Goal: Information Seeking & Learning: Learn about a topic

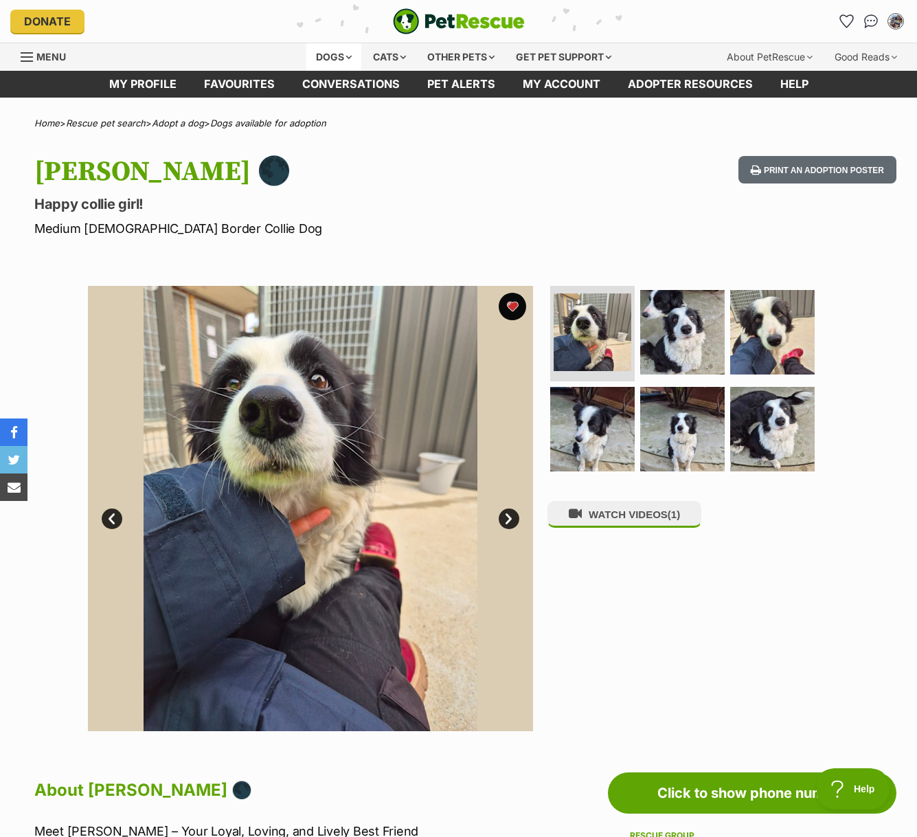
click at [346, 62] on div "Dogs" at bounding box center [333, 56] width 55 height 27
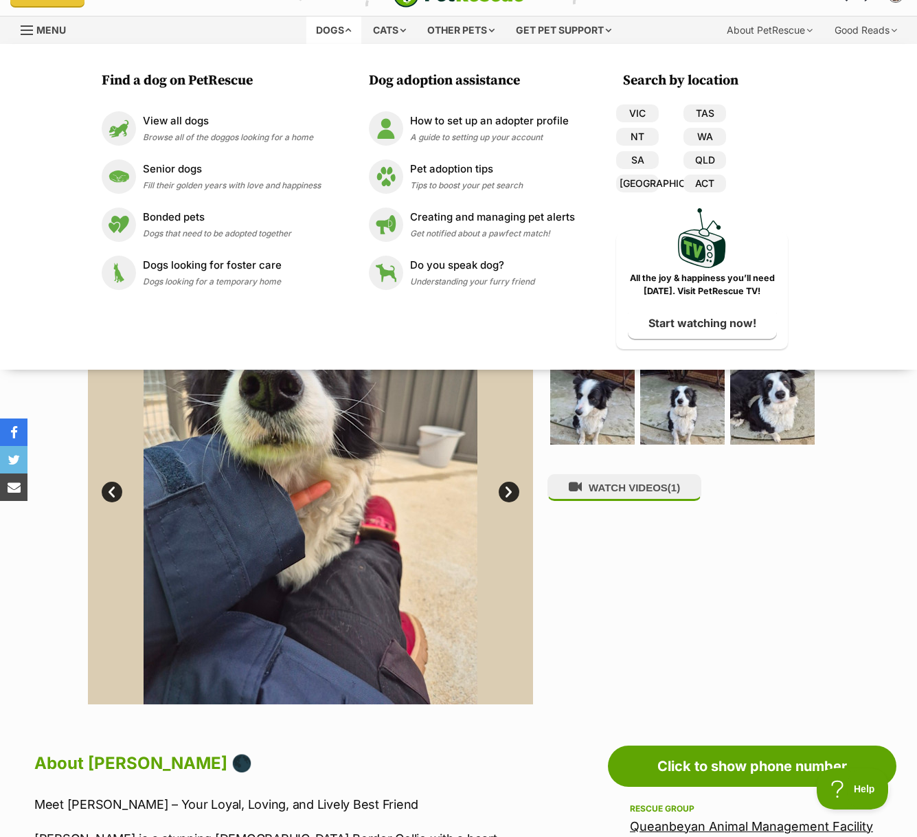
drag, startPoint x: 705, startPoint y: 564, endPoint x: 692, endPoint y: 560, distance: 13.5
click at [705, 564] on div "WATCH VIDEOS (1)" at bounding box center [688, 481] width 282 height 445
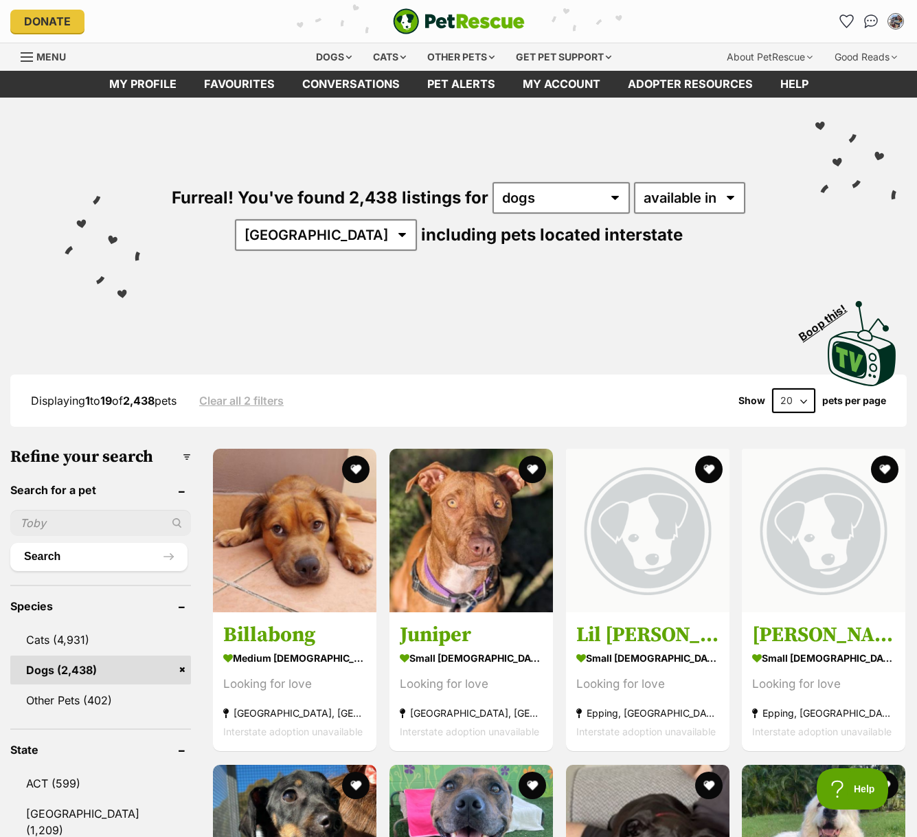
click at [94, 526] on input "text" at bounding box center [100, 523] width 181 height 26
type input "ruby"
click at [10, 543] on button "Search" at bounding box center [98, 556] width 177 height 27
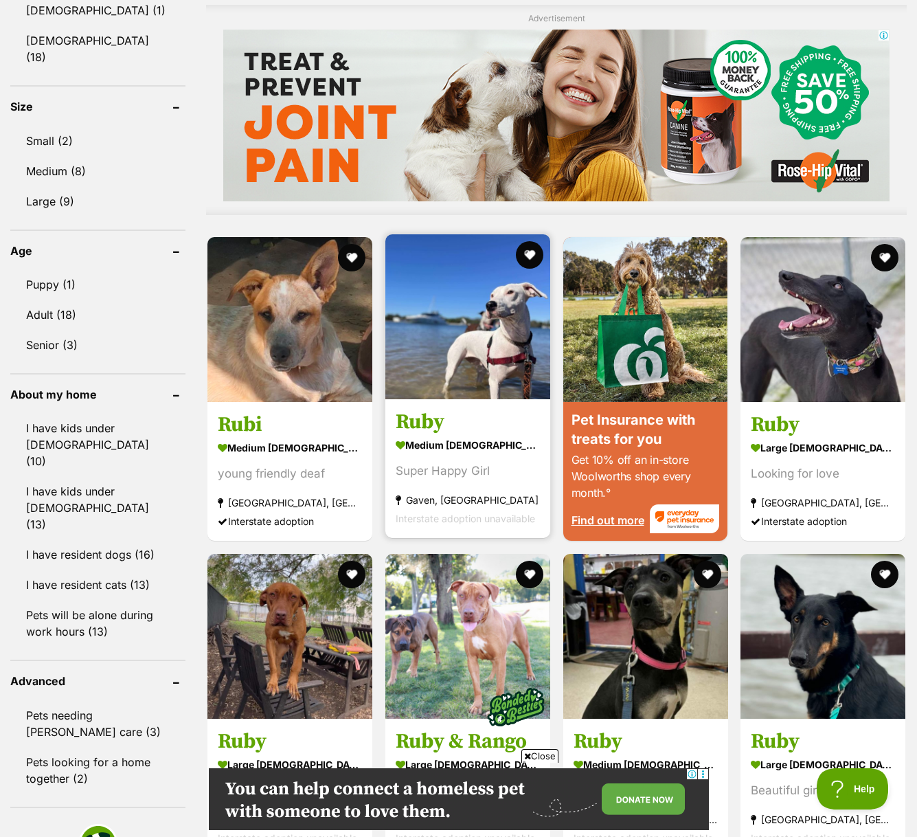
scroll to position [1171, 0]
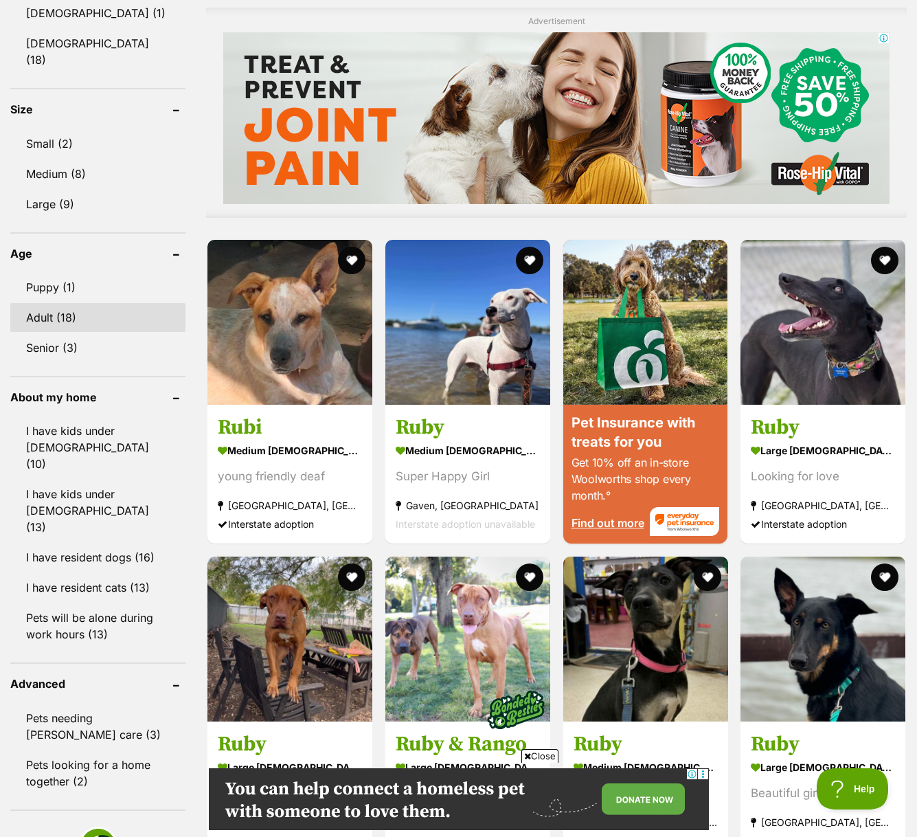
click at [43, 303] on link "Adult (18)" at bounding box center [97, 317] width 175 height 29
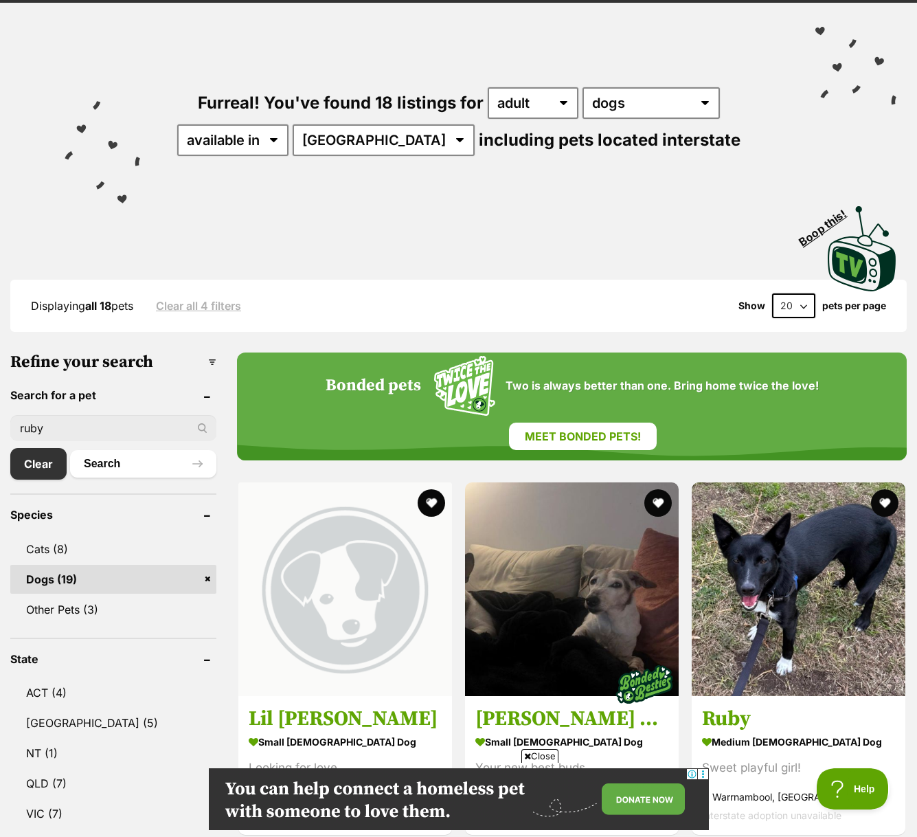
scroll to position [94, 0]
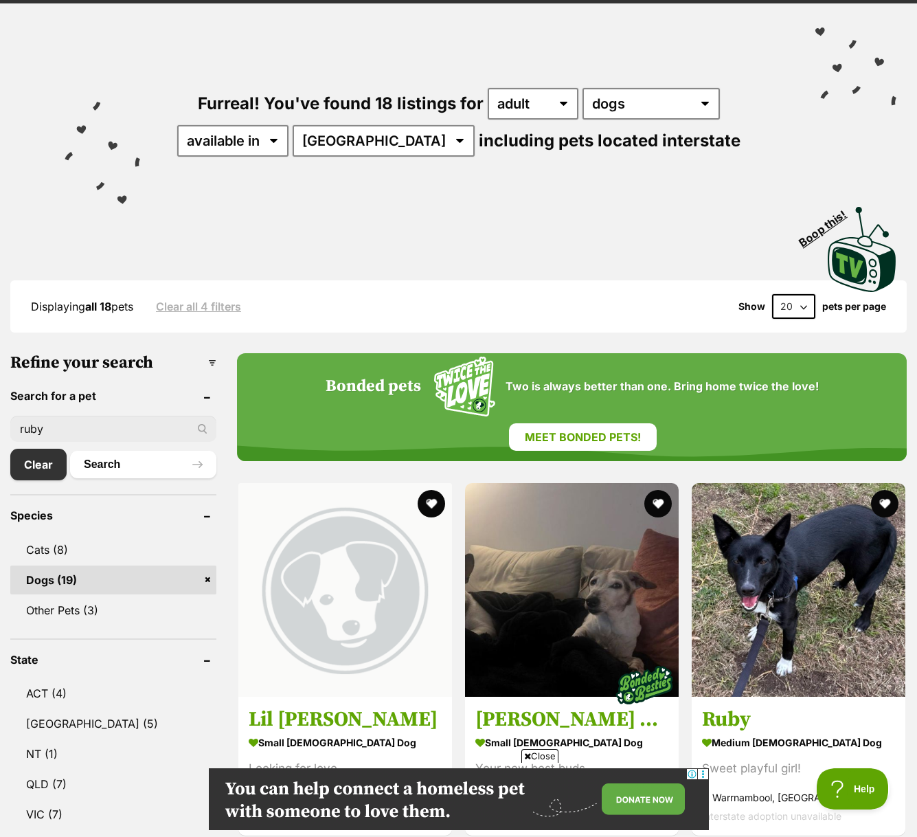
click at [60, 434] on input "ruby" at bounding box center [113, 429] width 206 height 26
type input "rubi"
click at [102, 473] on button "Search" at bounding box center [143, 464] width 146 height 27
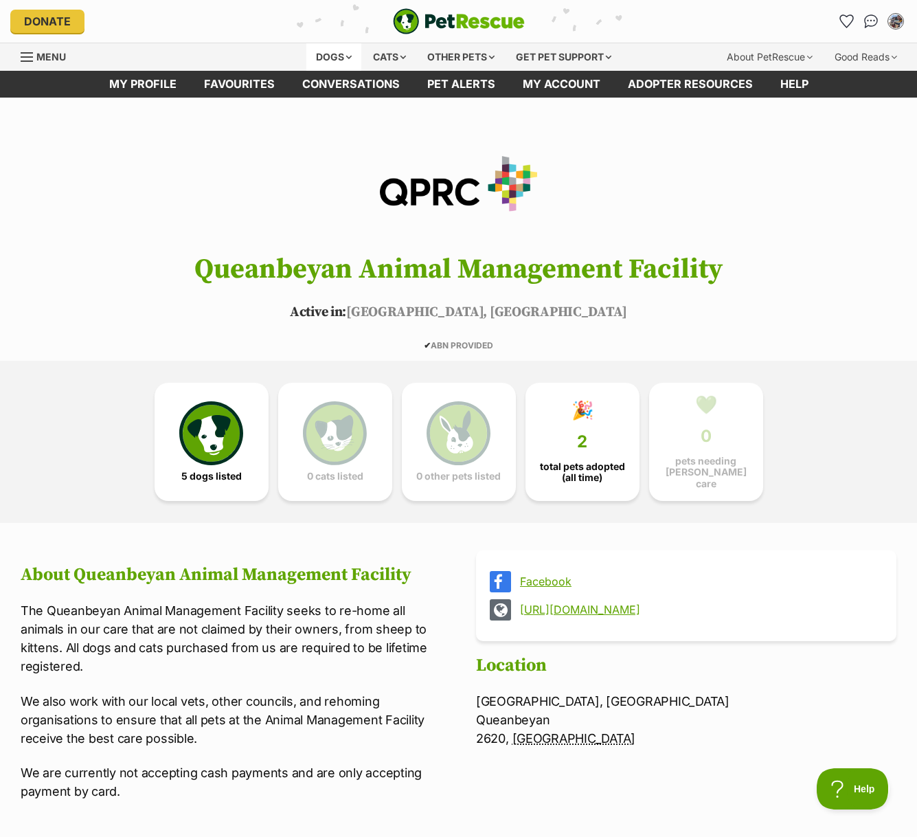
click at [330, 62] on div "Dogs" at bounding box center [333, 56] width 55 height 27
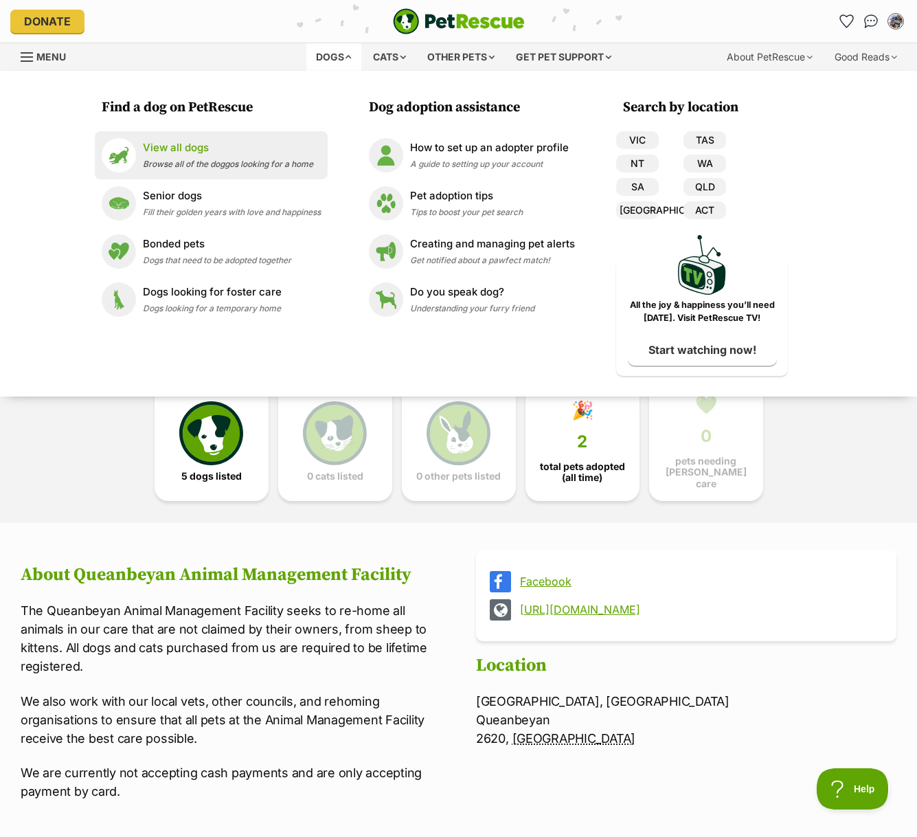
click at [197, 159] on div "View all dogs Browse all of the doggos looking for a home" at bounding box center [228, 155] width 170 height 30
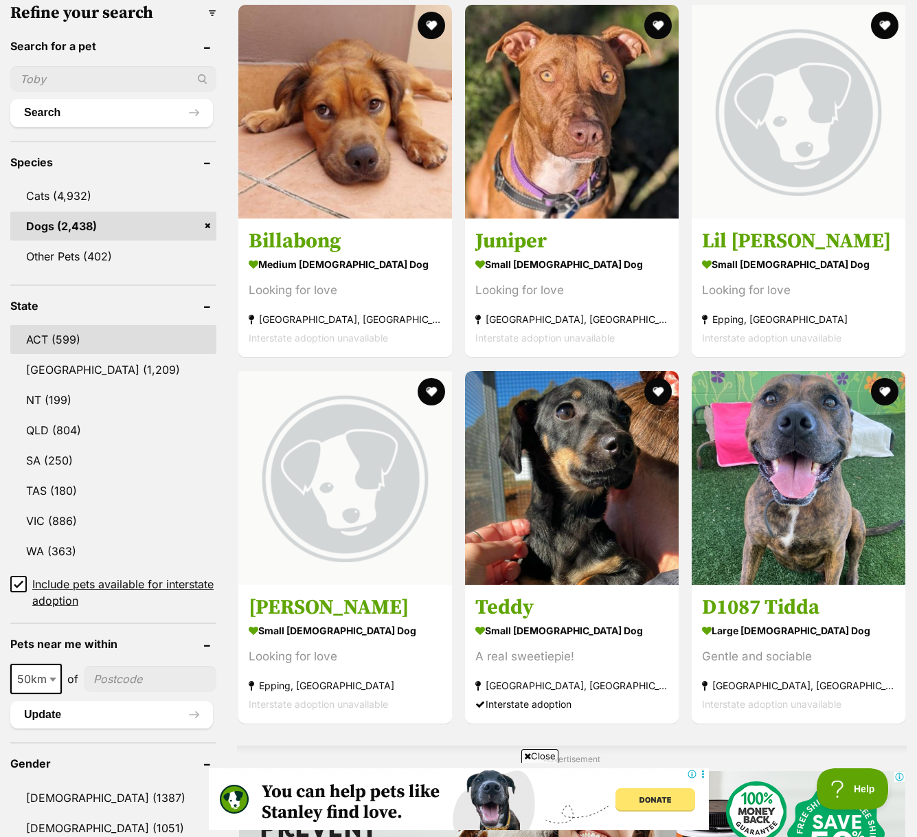
click at [77, 335] on link "ACT (599)" at bounding box center [113, 339] width 206 height 29
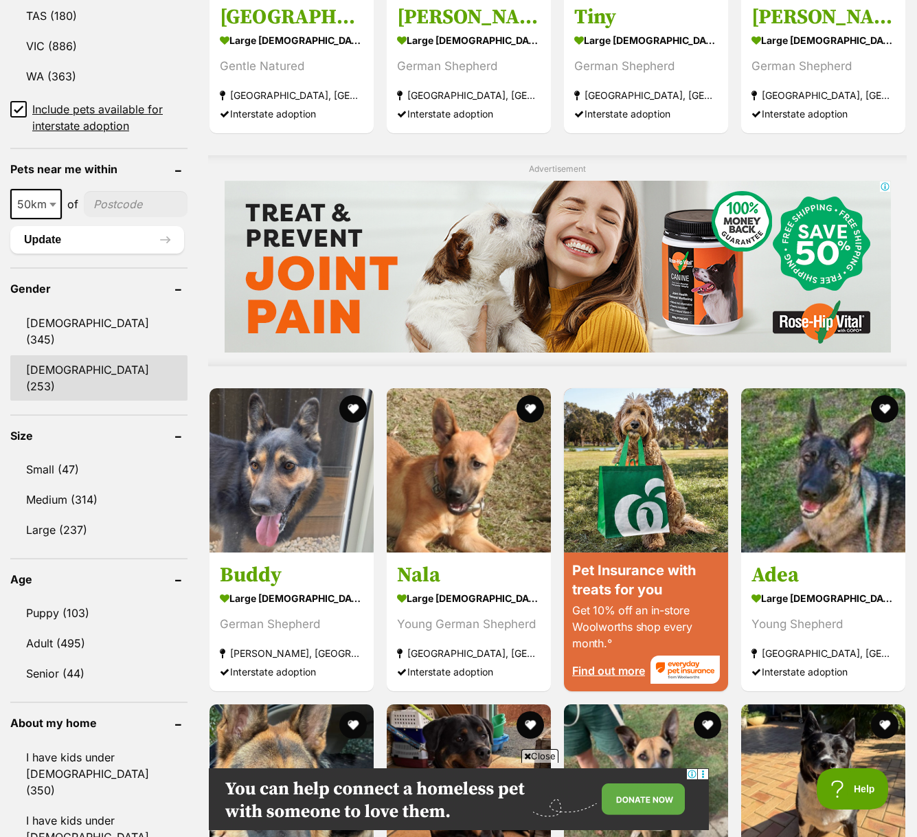
click at [98, 355] on link "[DEMOGRAPHIC_DATA] (253)" at bounding box center [98, 377] width 177 height 45
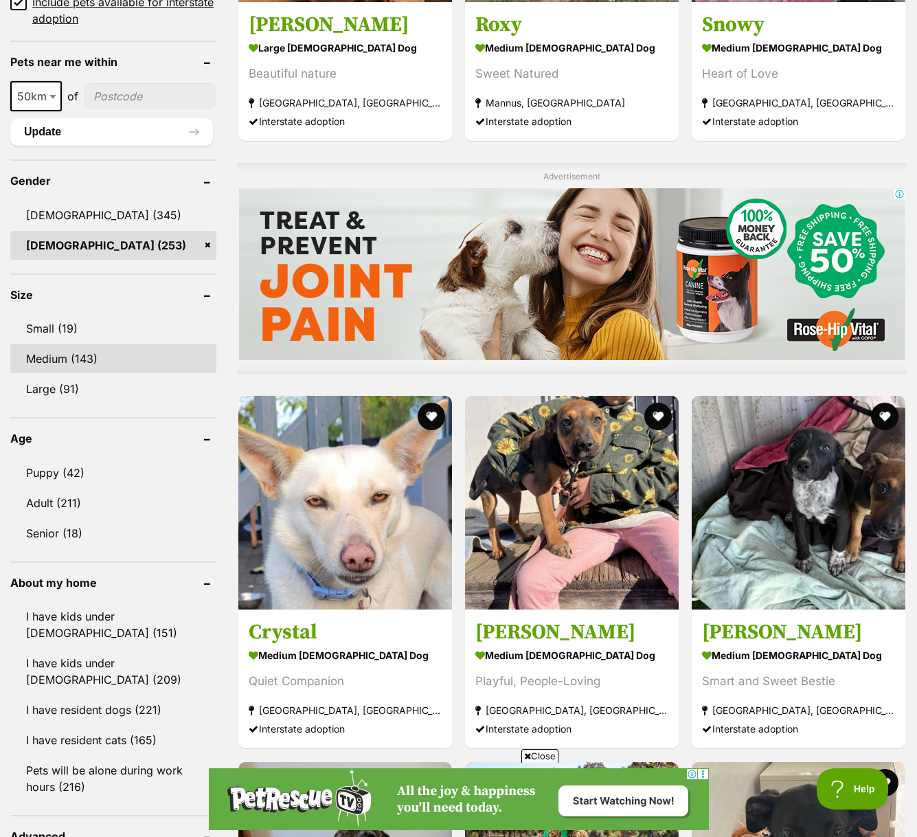
click at [58, 344] on link "Medium (143)" at bounding box center [113, 358] width 206 height 29
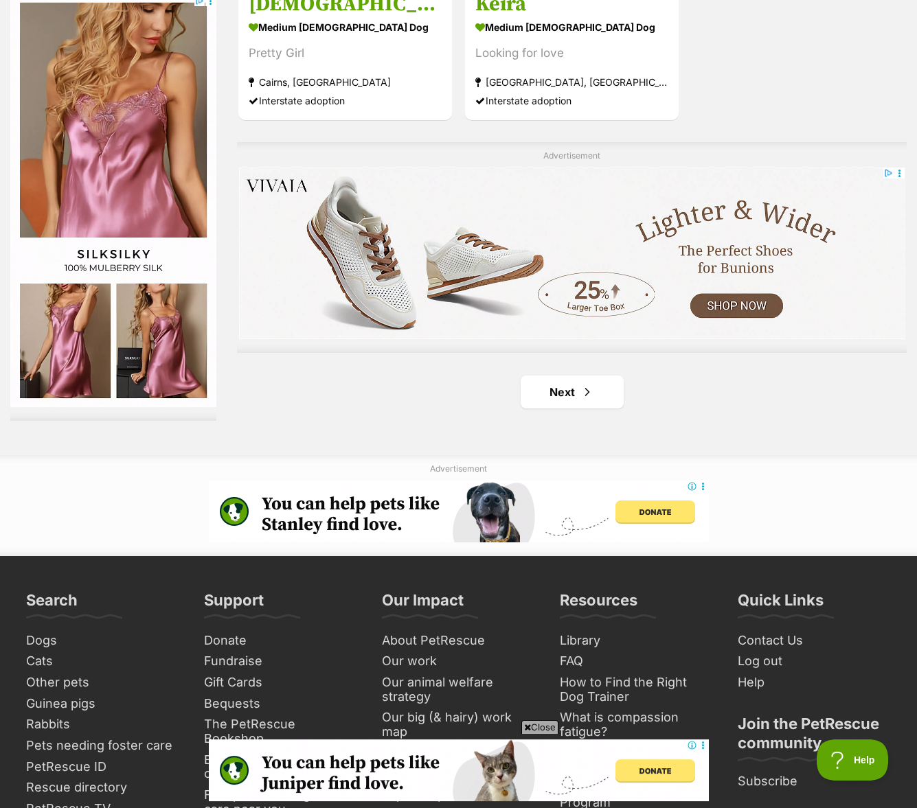
scroll to position [3285, 0]
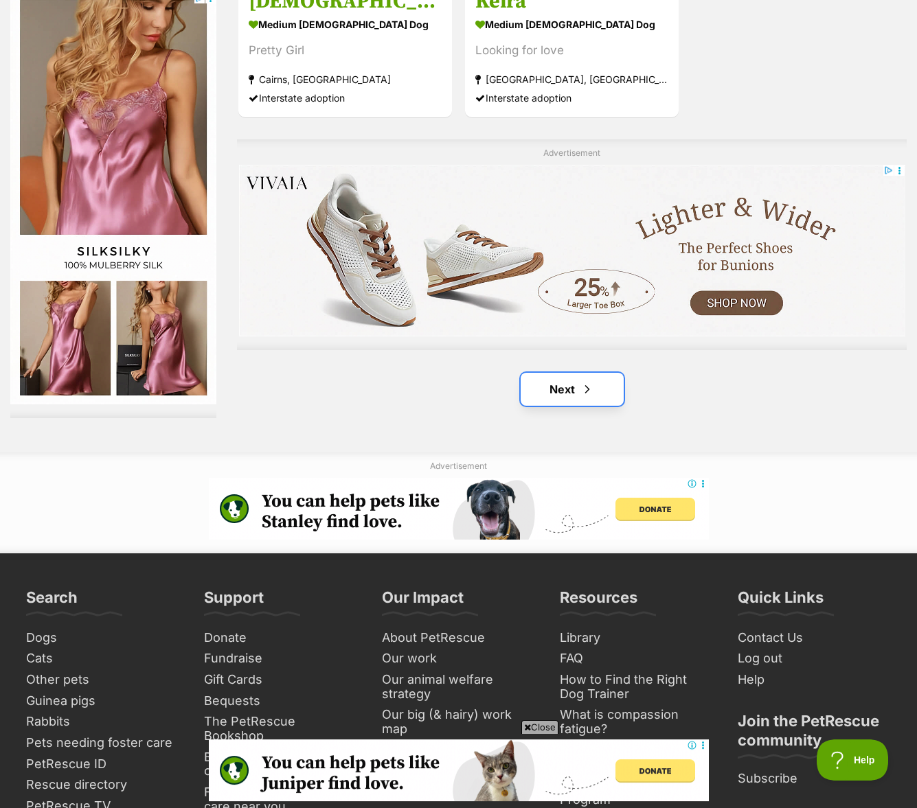
click at [578, 373] on link "Next" at bounding box center [572, 389] width 103 height 33
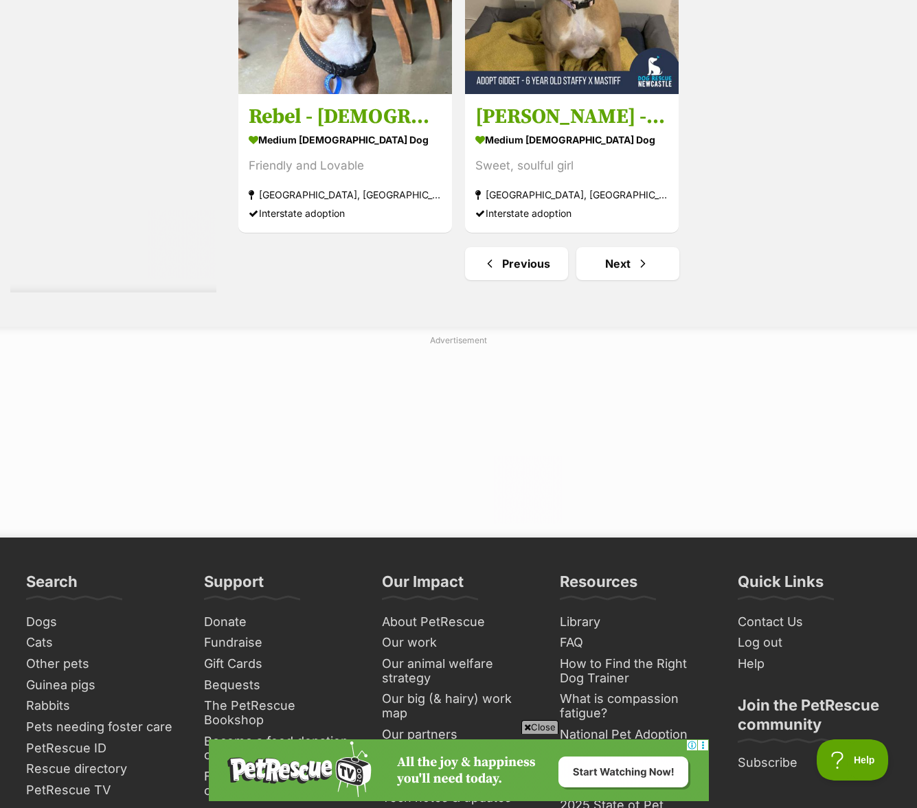
scroll to position [3296, 0]
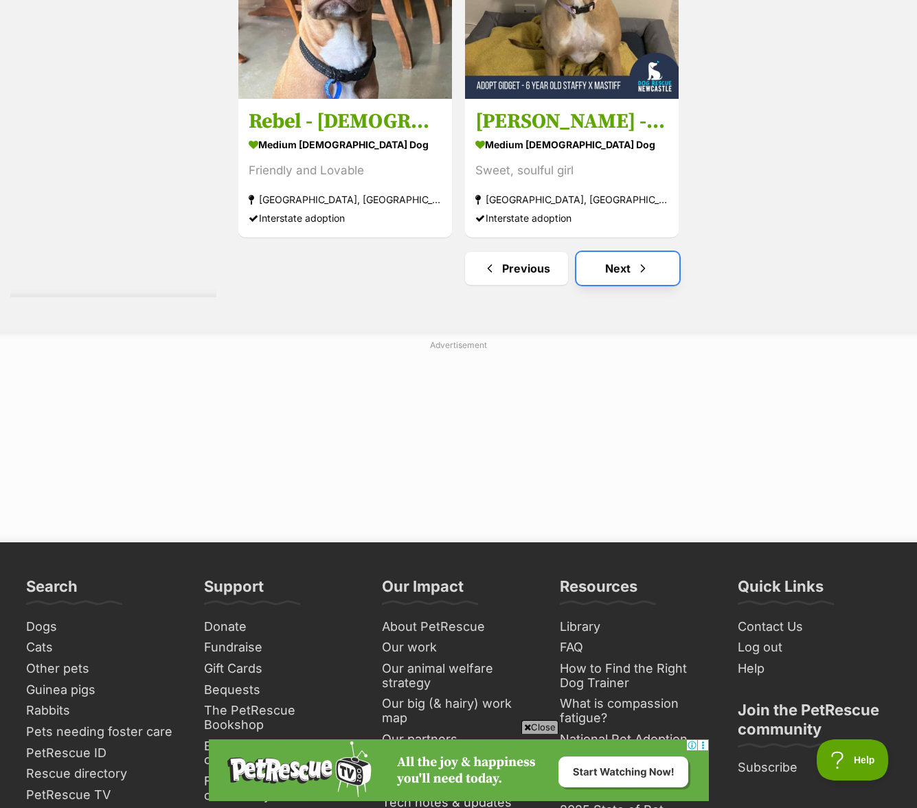
click at [643, 252] on link "Next" at bounding box center [627, 268] width 103 height 33
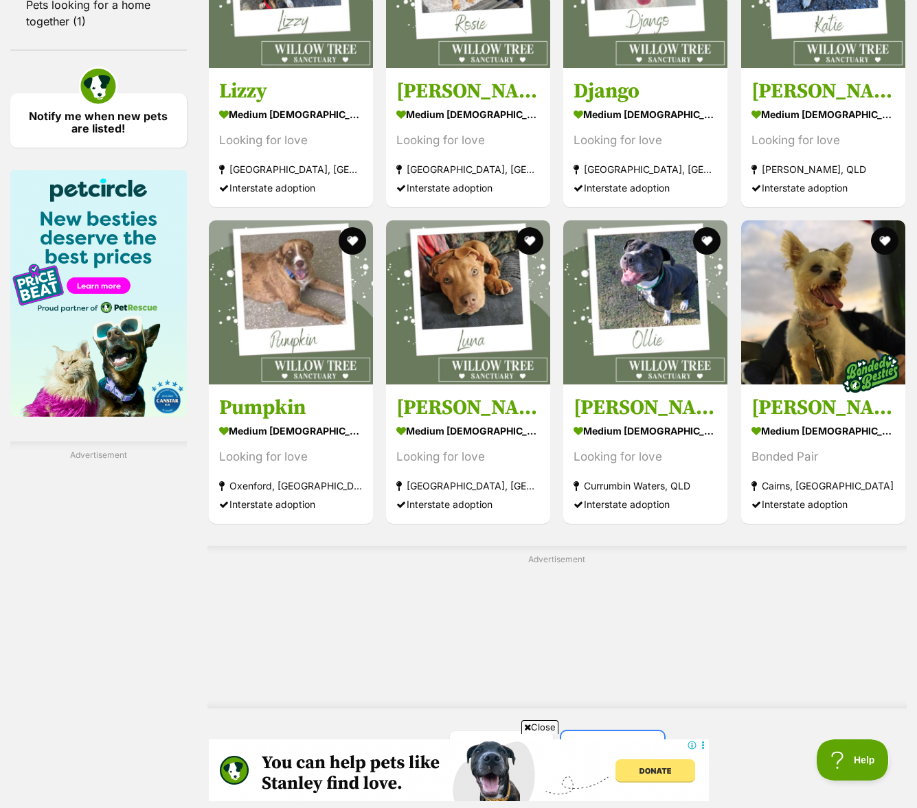
scroll to position [1992, 0]
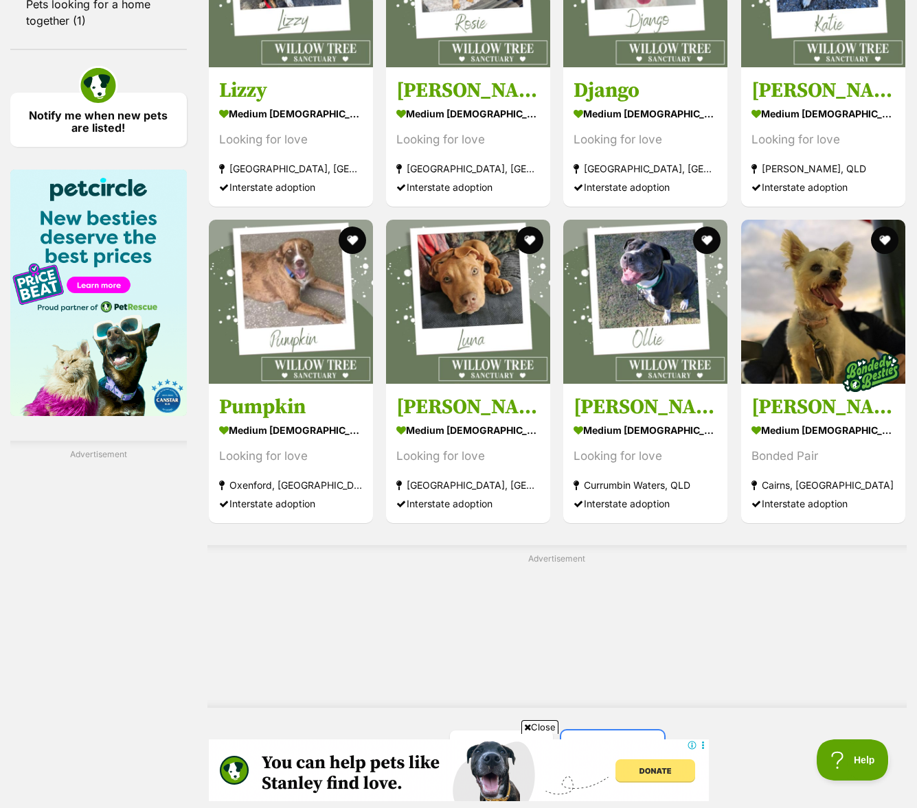
click at [608, 731] on link "Next" at bounding box center [612, 747] width 103 height 33
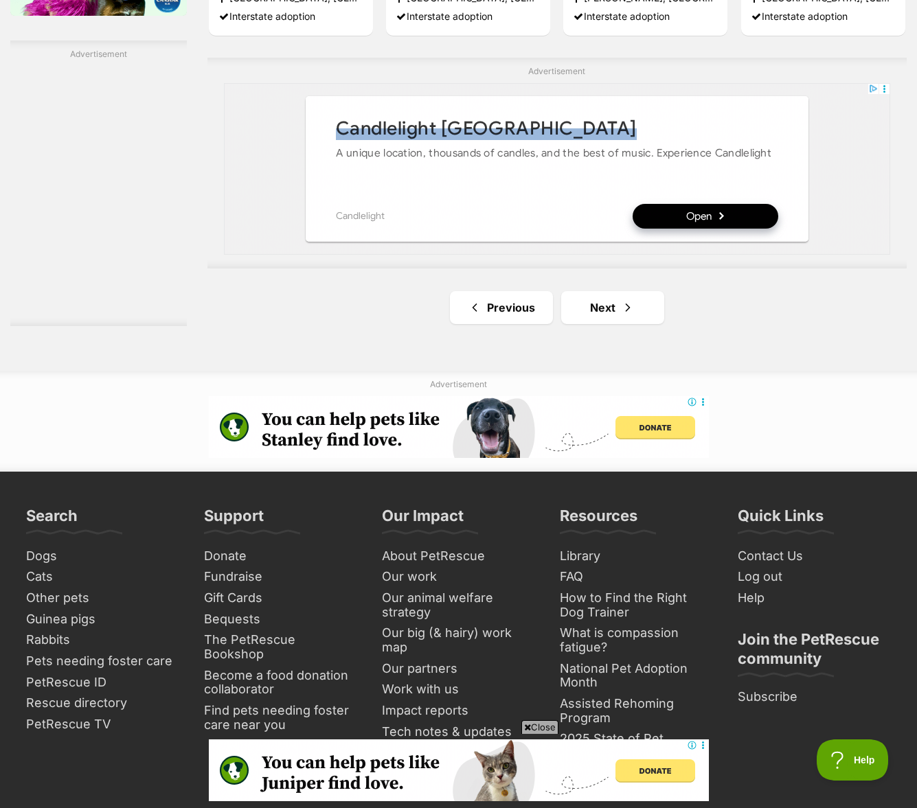
scroll to position [2397, 0]
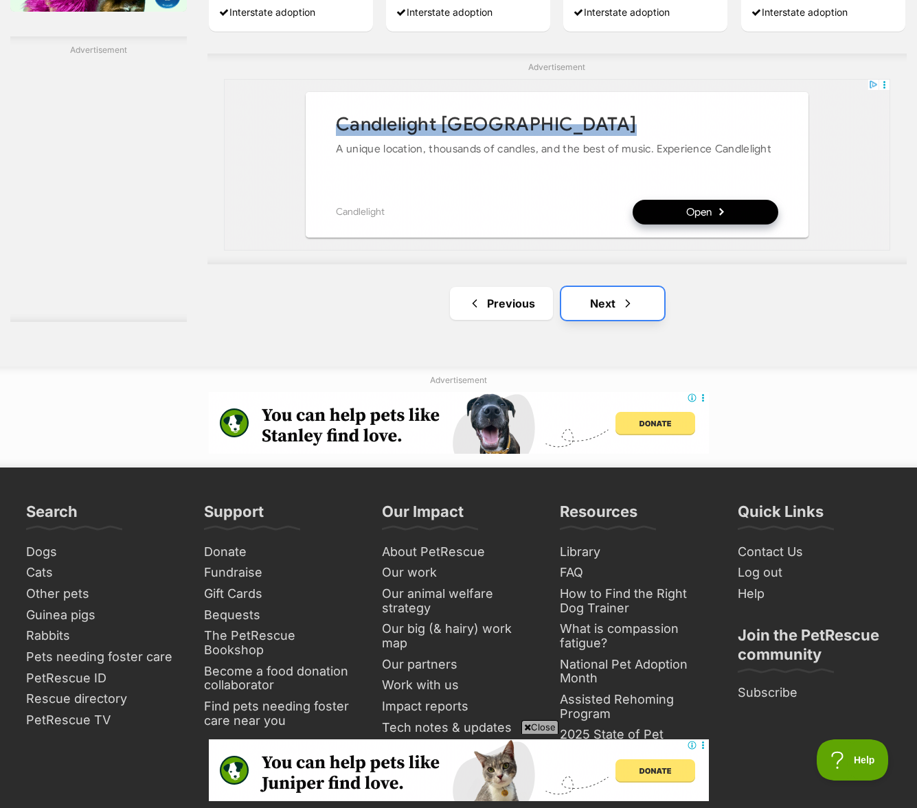
click at [626, 295] on span "Next page" at bounding box center [628, 303] width 14 height 16
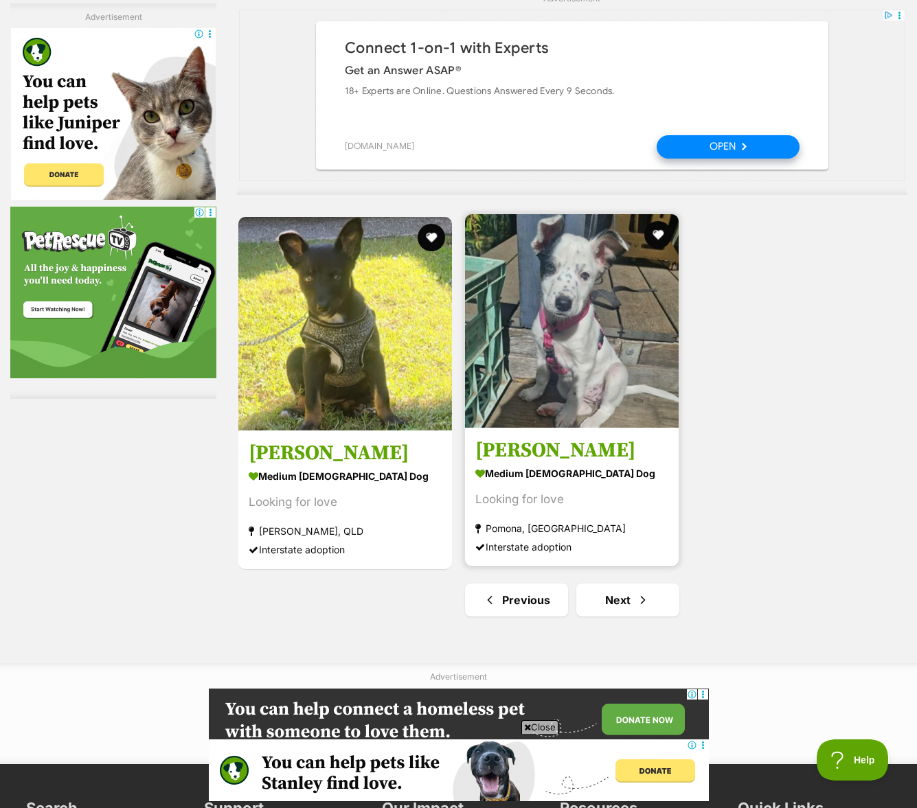
scroll to position [3081, 0]
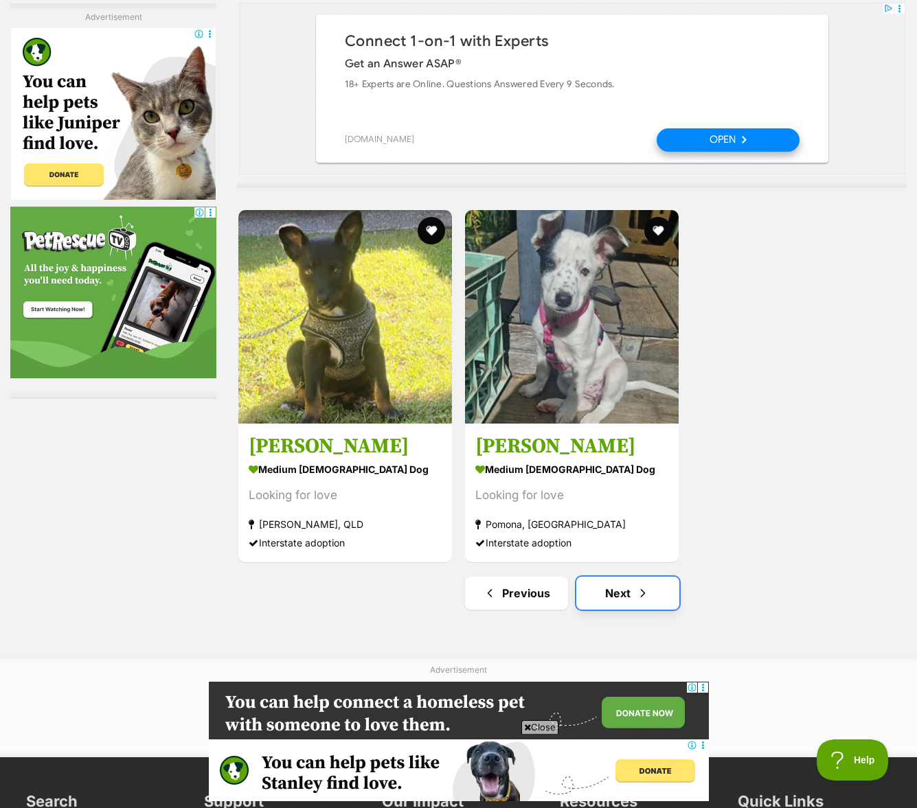
click at [641, 585] on span "Next page" at bounding box center [643, 593] width 14 height 16
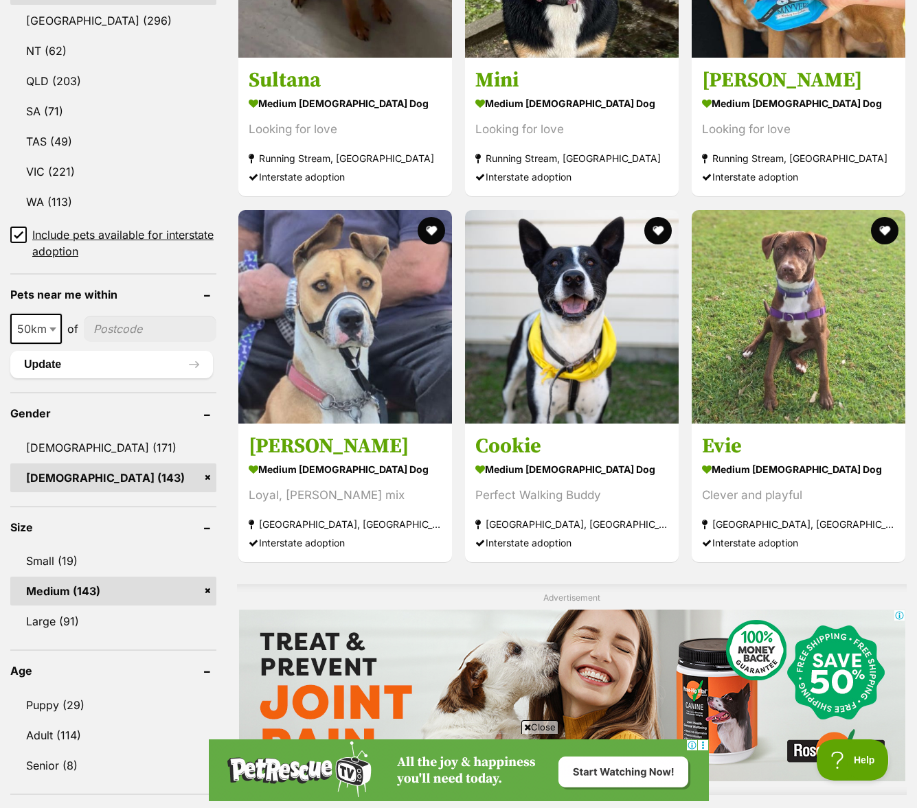
scroll to position [681, 0]
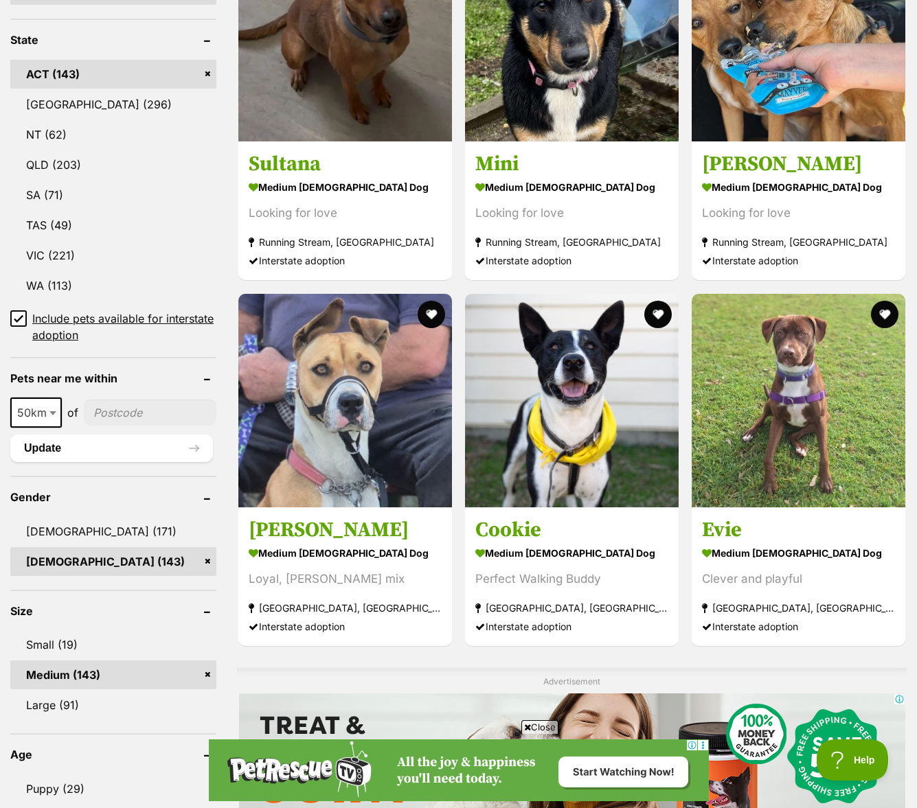
click at [130, 400] on input"] "postcode" at bounding box center [150, 413] width 133 height 26
type input"] "2615"
click at [107, 435] on button "Update" at bounding box center [111, 448] width 203 height 27
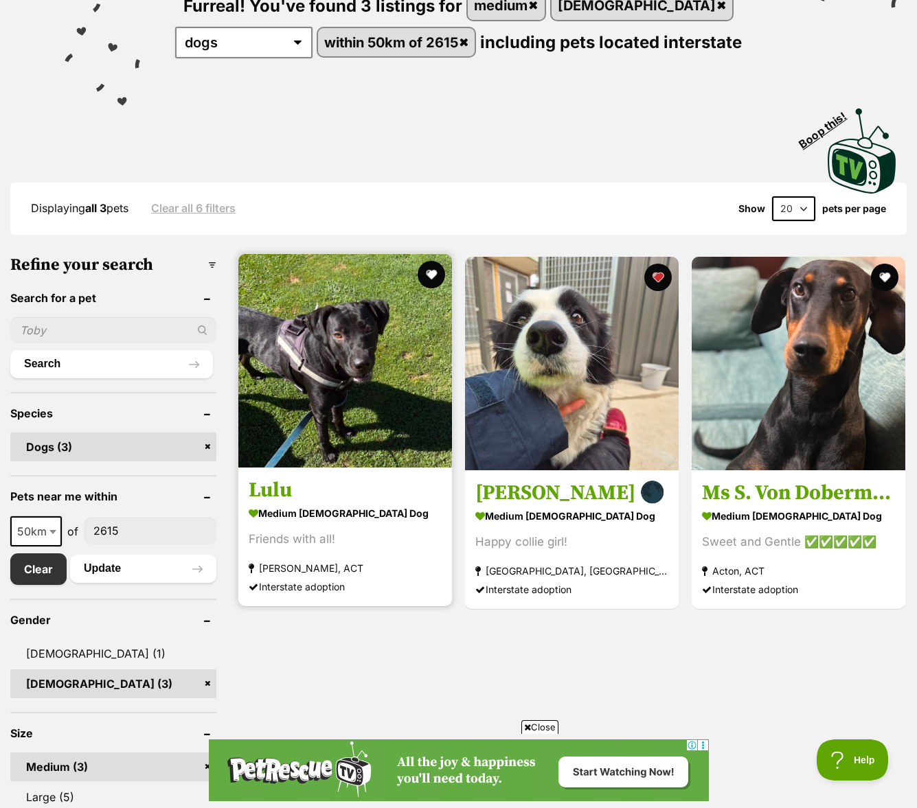
scroll to position [111, 0]
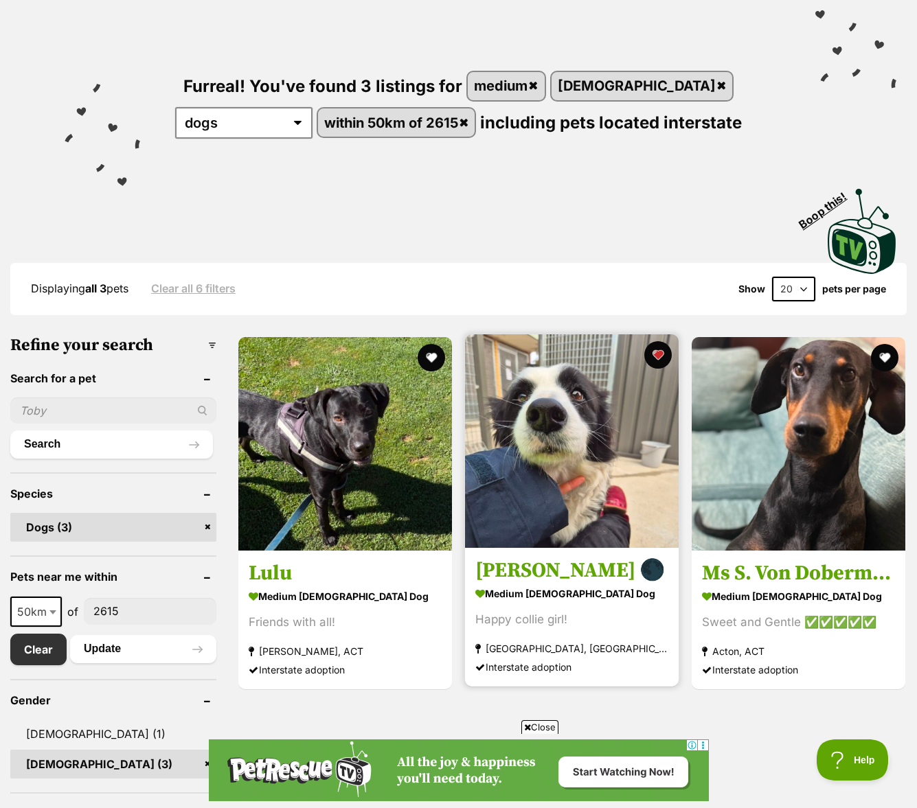
click at [584, 514] on img at bounding box center [572, 441] width 214 height 214
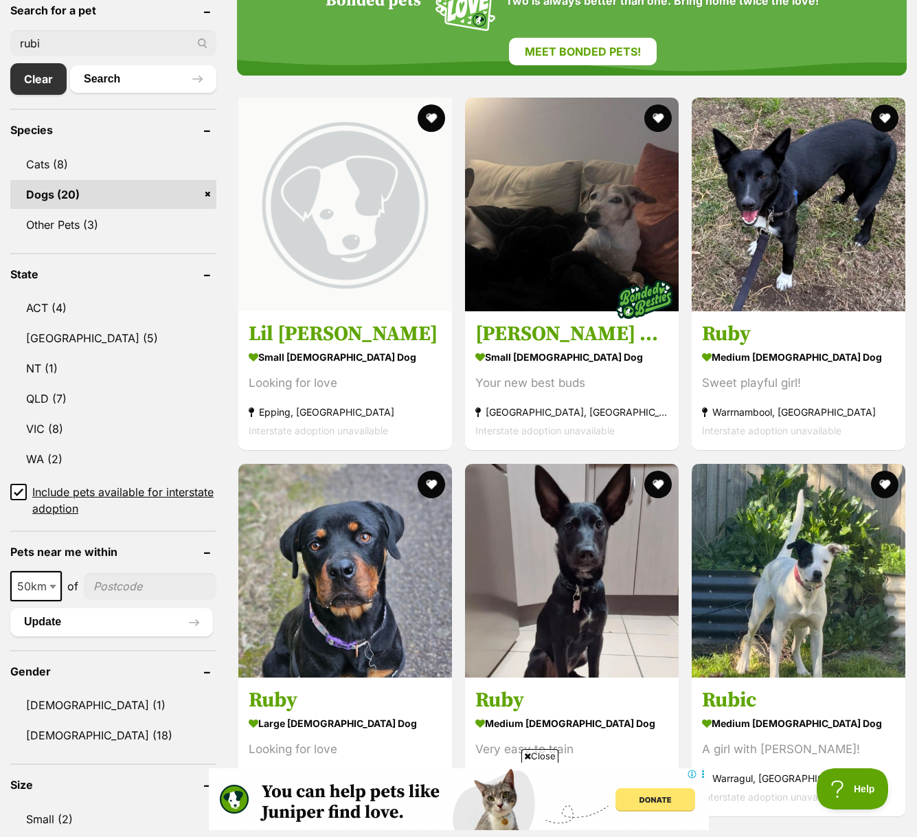
scroll to position [473, 0]
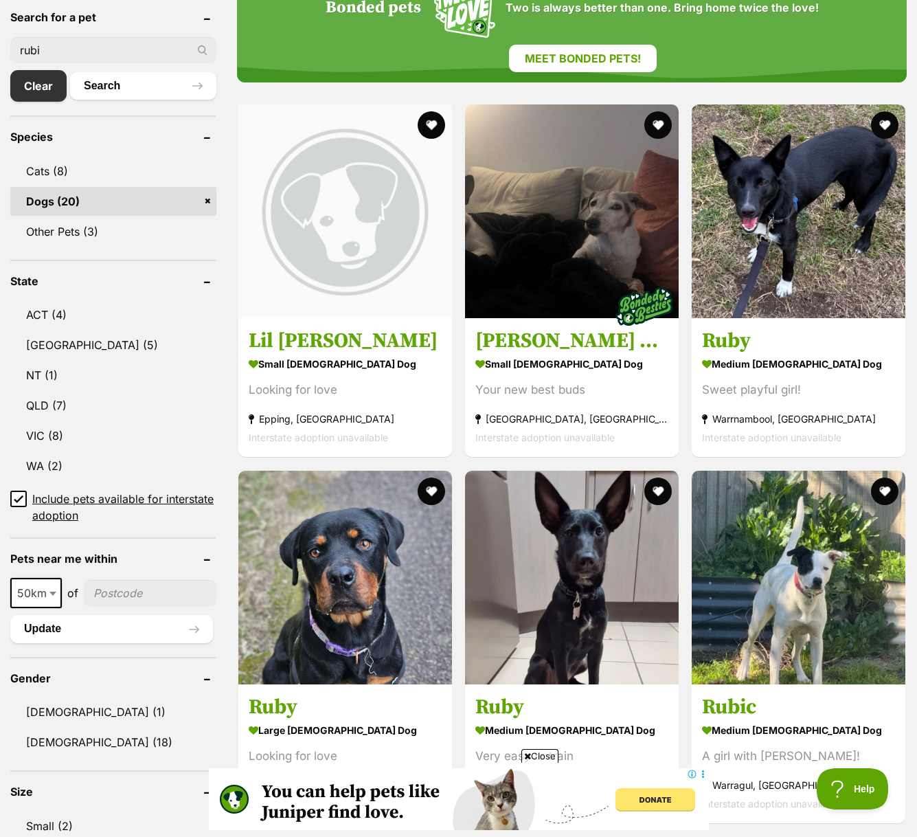
drag, startPoint x: 59, startPoint y: 52, endPoint x: 45, endPoint y: 51, distance: 13.8
click at [50, 52] on input "rubi" at bounding box center [113, 50] width 206 height 26
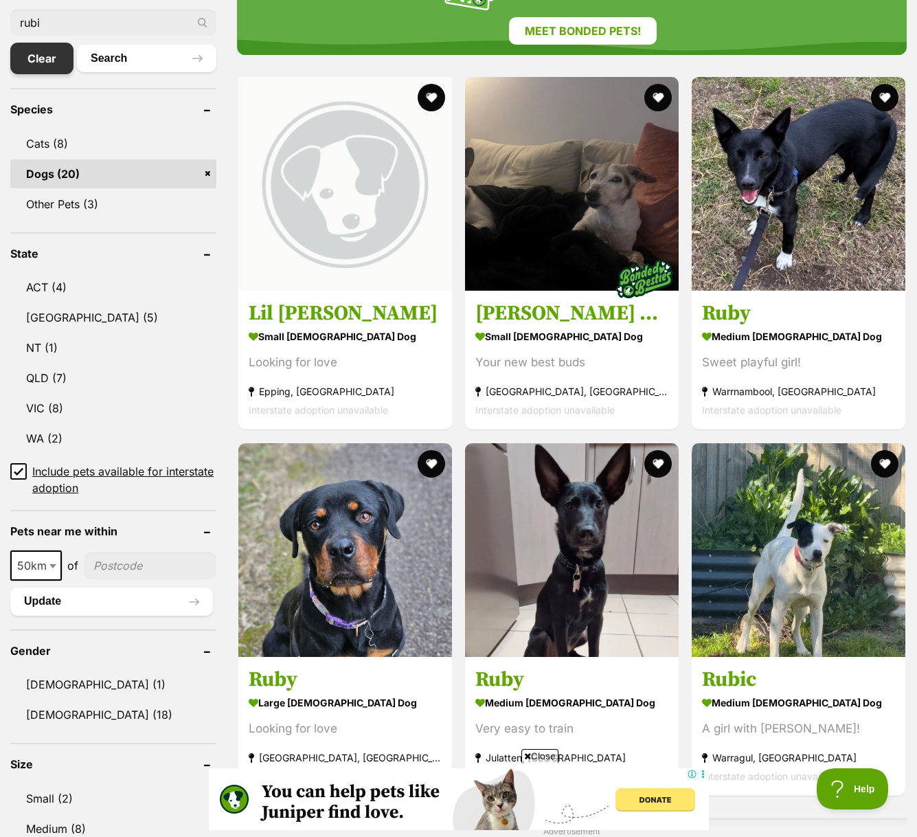
scroll to position [501, 0]
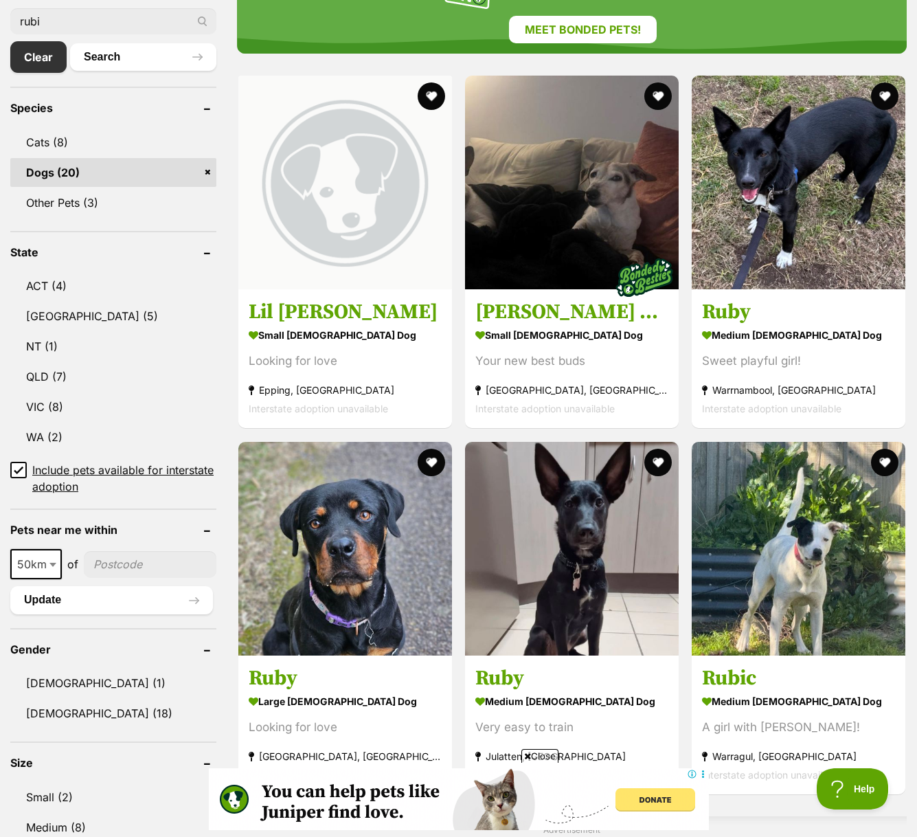
drag, startPoint x: 55, startPoint y: 27, endPoint x: 0, endPoint y: 2, distance: 60.5
click at [10, 8] on input "rubi" at bounding box center [113, 21] width 206 height 26
type input "[PERSON_NAME]"
click at [70, 43] on button "Search" at bounding box center [143, 56] width 146 height 27
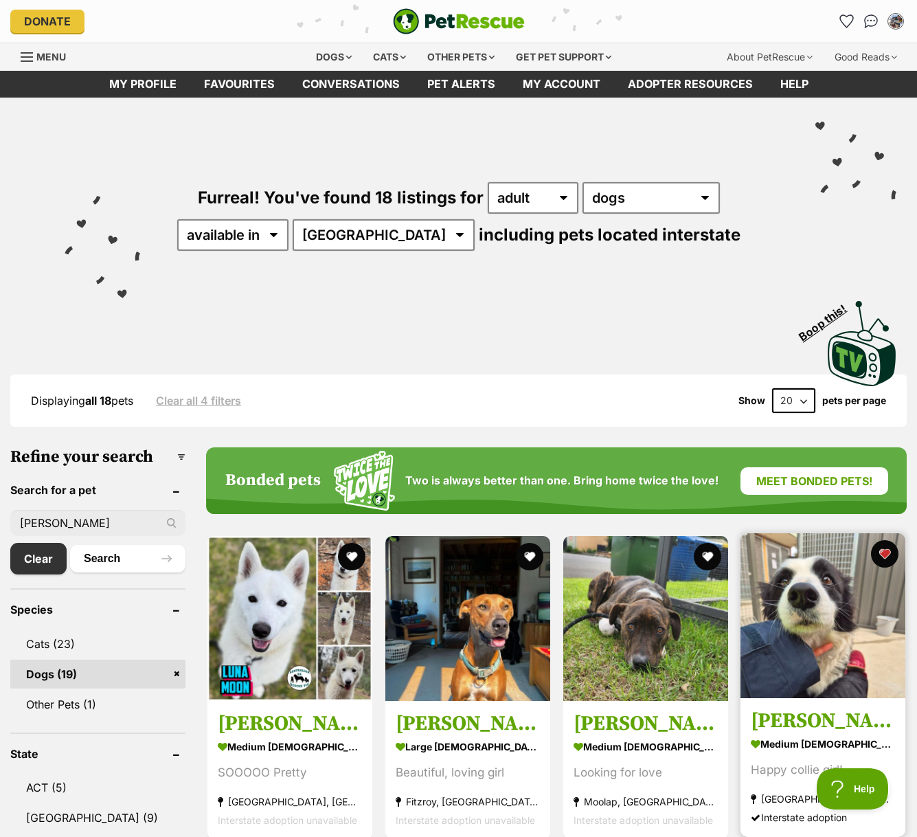
click at [831, 630] on img at bounding box center [822, 615] width 165 height 165
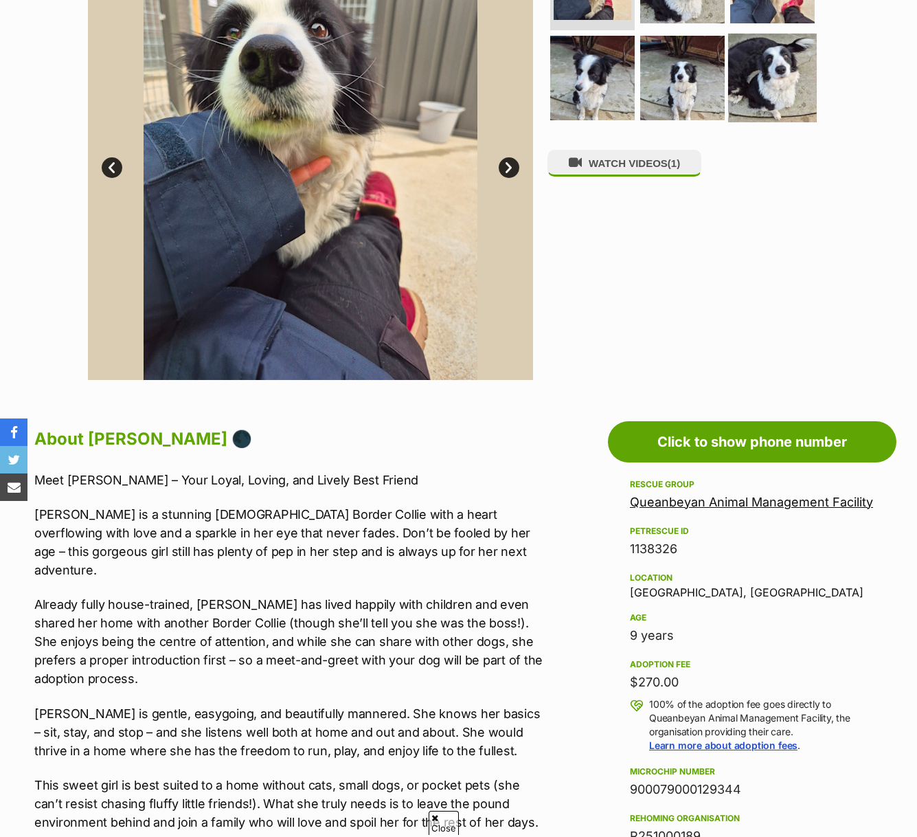
scroll to position [400, 0]
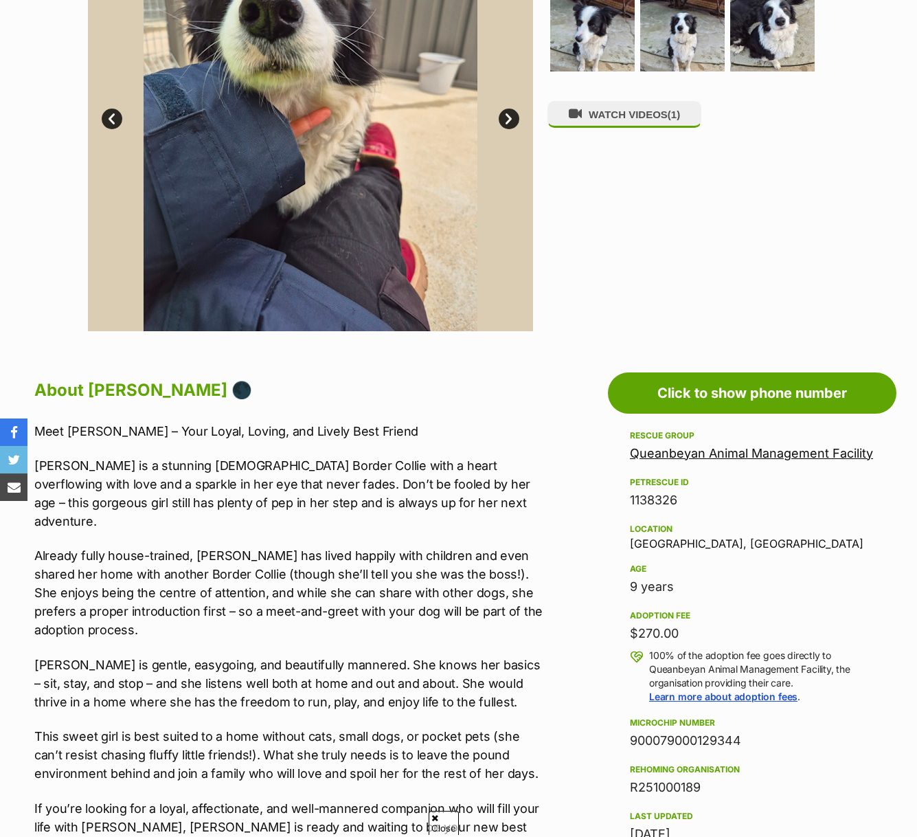
click at [748, 454] on link "Queanbeyan Animal Management Facility" at bounding box center [751, 453] width 243 height 14
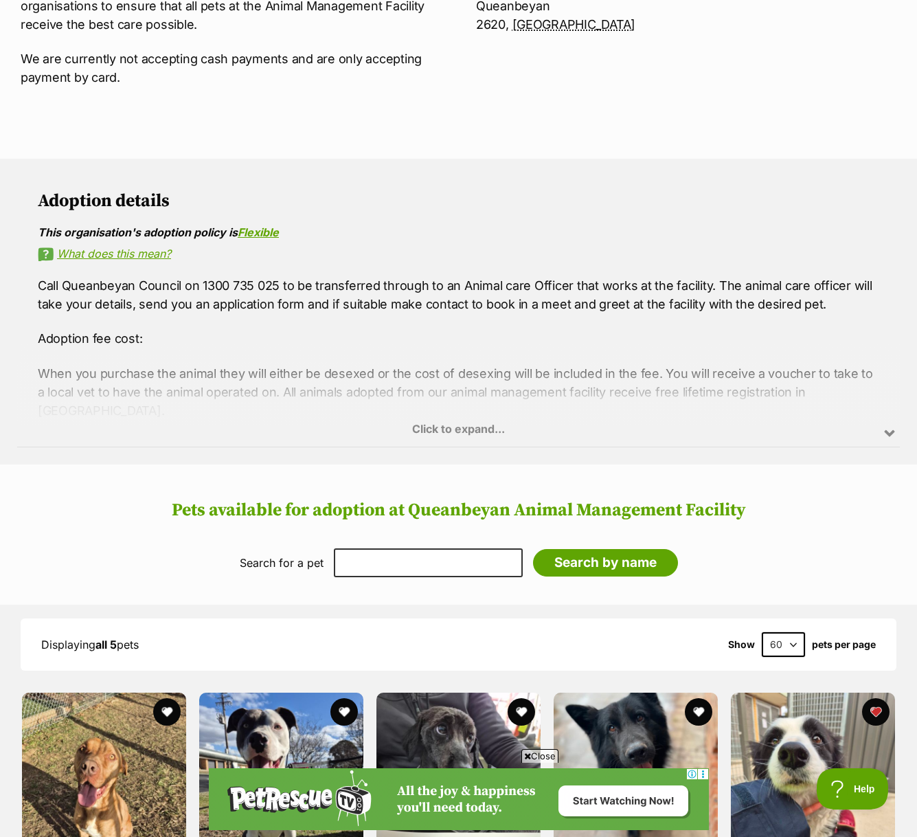
scroll to position [703, 0]
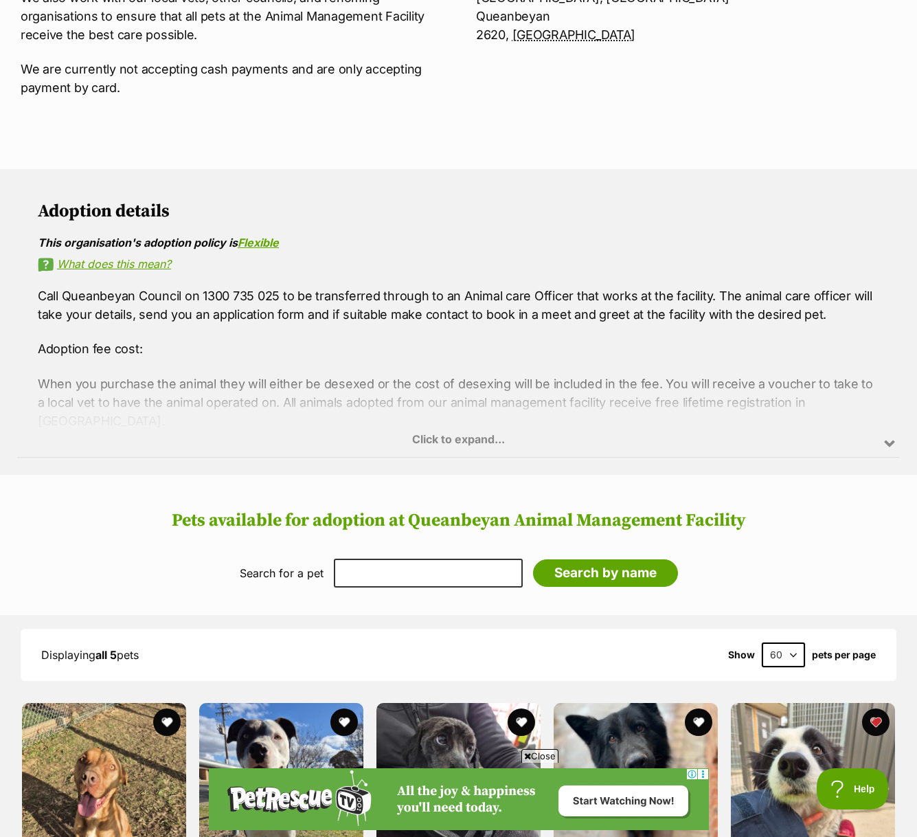
click at [483, 431] on div "Click to expand..." at bounding box center [458, 403] width 883 height 107
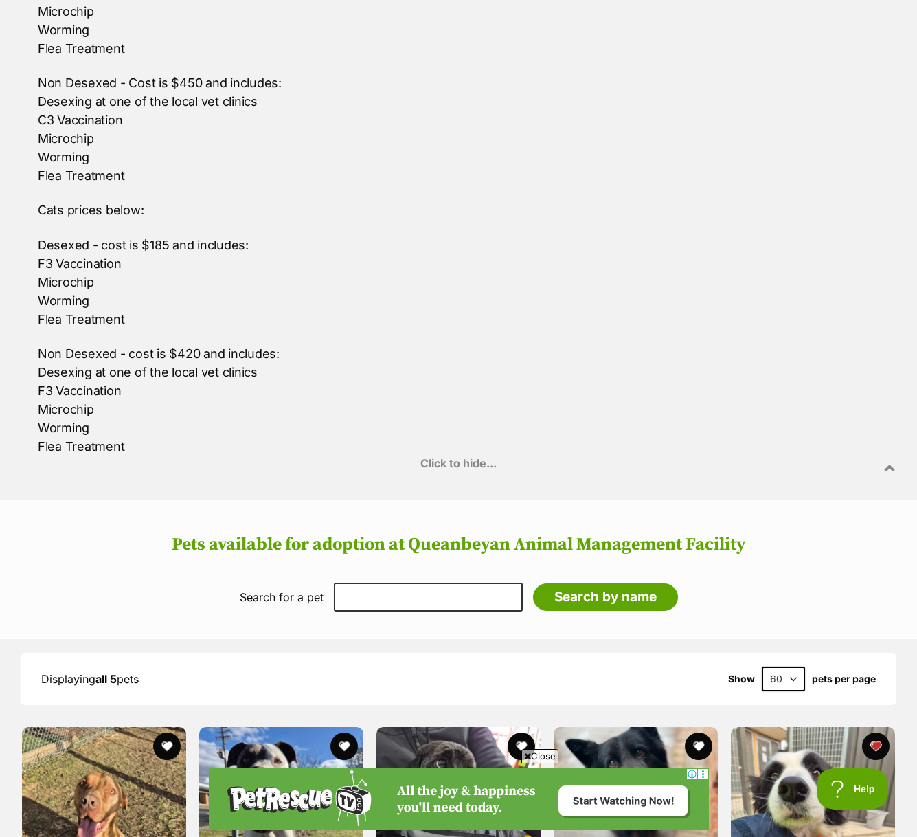
scroll to position [1374, 0]
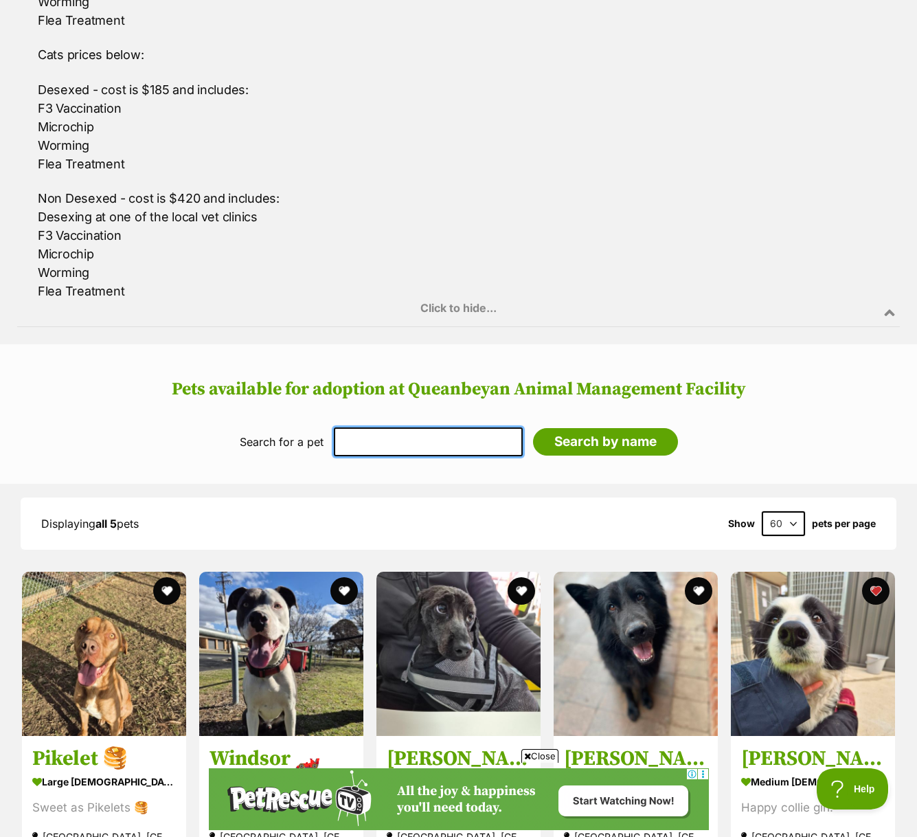
click at [459, 427] on input "text" at bounding box center [428, 441] width 189 height 29
type input "ruby"
click at [533, 428] on input "Search by name" at bounding box center [605, 441] width 145 height 27
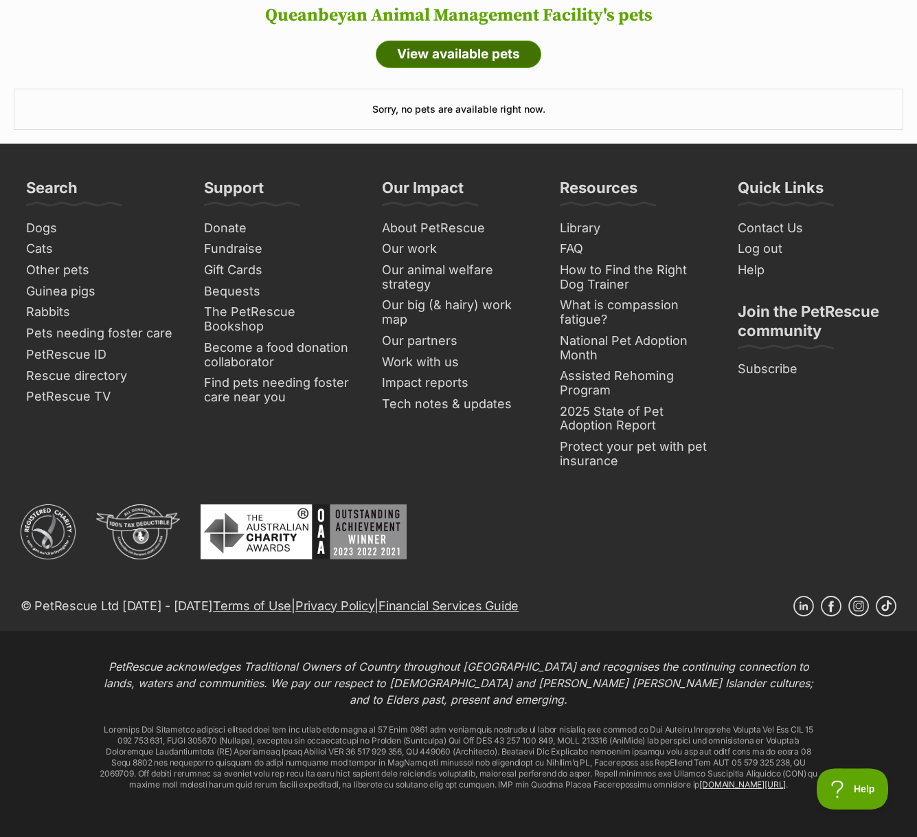
click at [468, 53] on link "View available pets" at bounding box center [459, 54] width 166 height 27
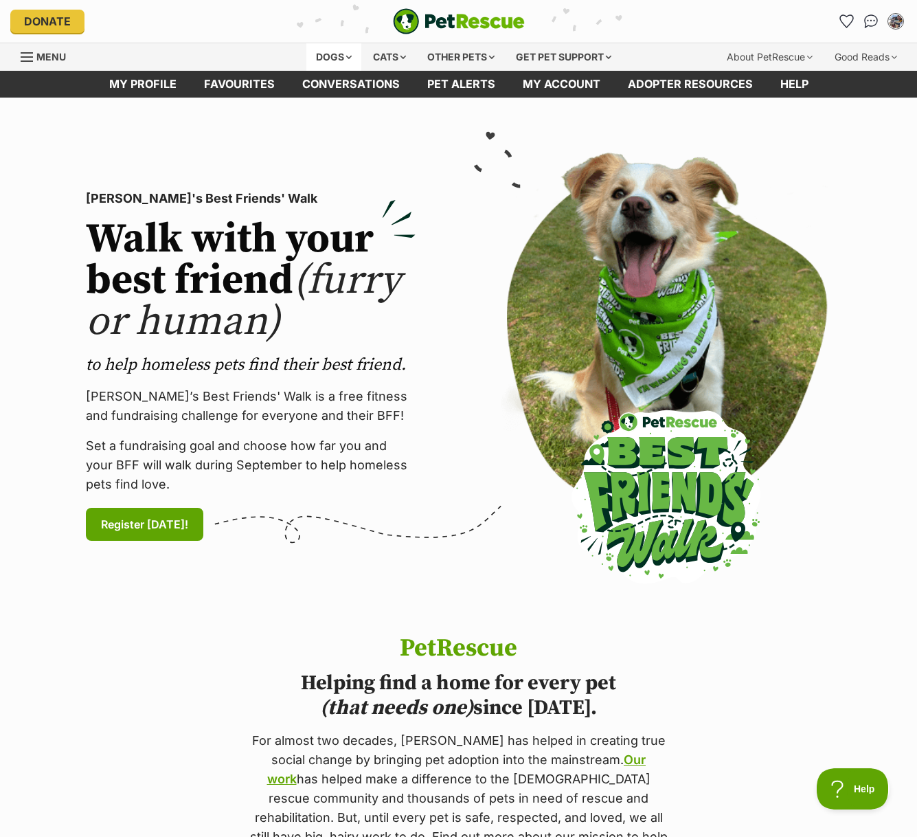
click at [331, 55] on div "Dogs" at bounding box center [333, 56] width 55 height 27
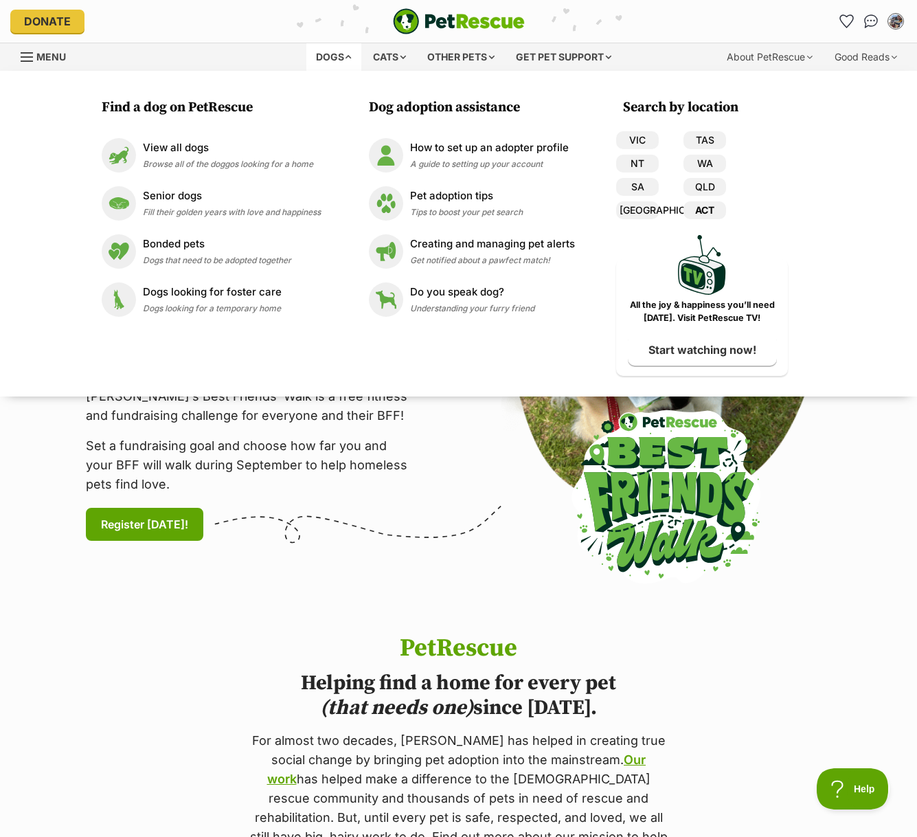
click at [714, 213] on link "ACT" at bounding box center [704, 210] width 43 height 18
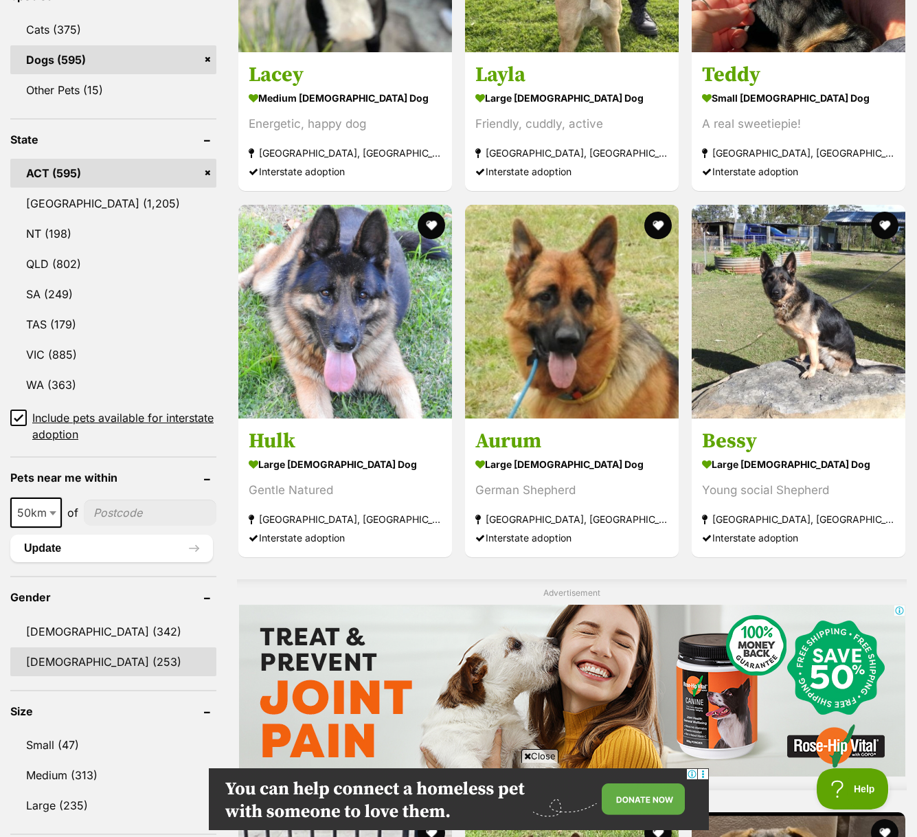
click at [124, 661] on link "[DEMOGRAPHIC_DATA] (253)" at bounding box center [113, 661] width 206 height 29
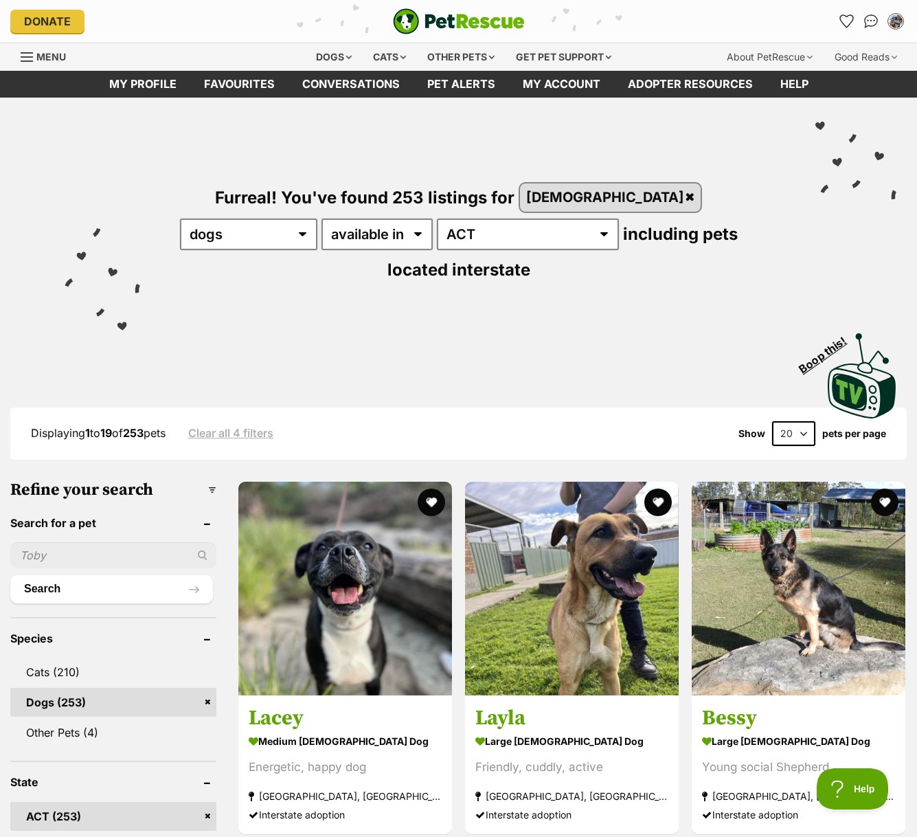
click at [61, 542] on input "text" at bounding box center [113, 555] width 206 height 26
type input "ruby"
click at [10, 575] on button "Search" at bounding box center [111, 588] width 203 height 27
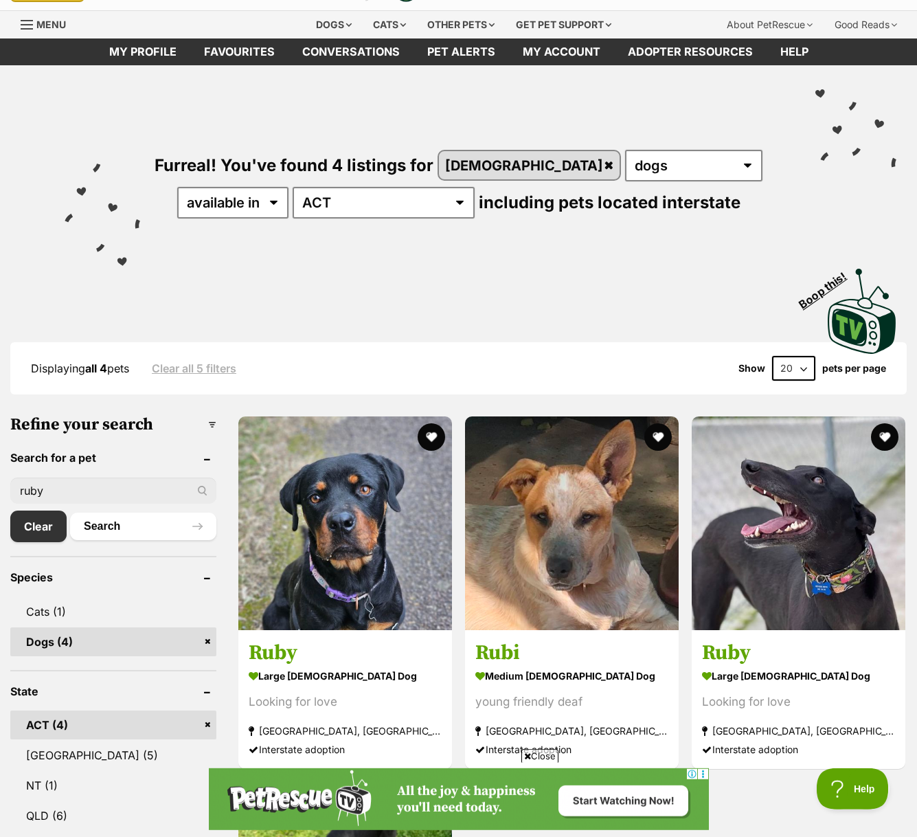
scroll to position [10, 0]
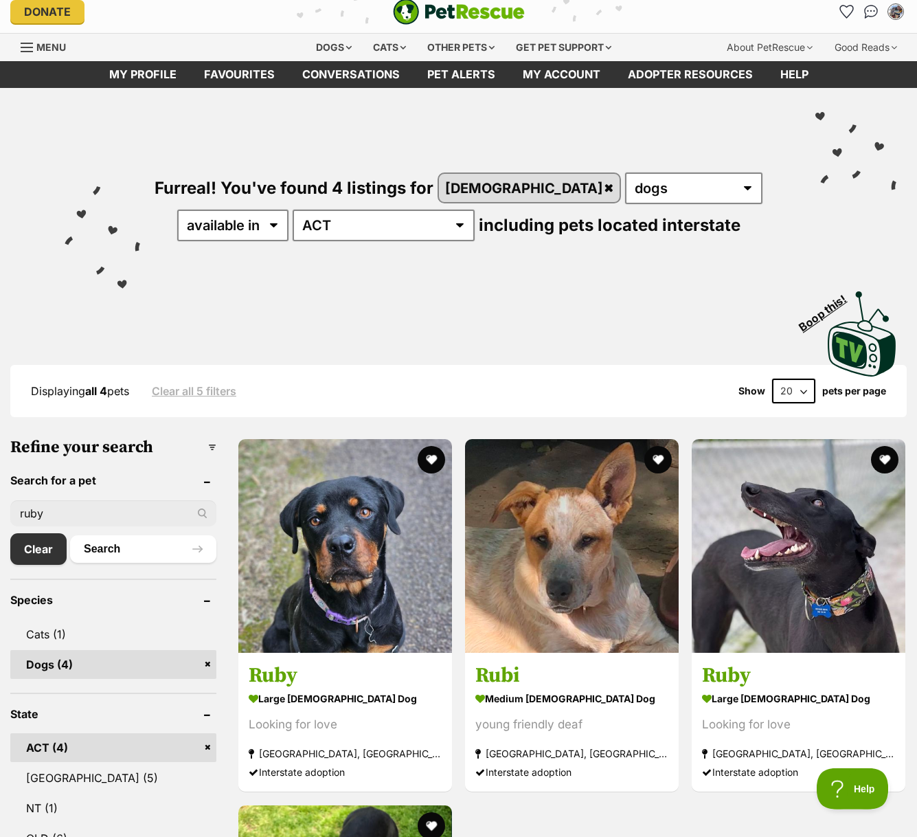
click at [69, 510] on input "ruby" at bounding box center [113, 513] width 206 height 26
type input "rubi"
click at [70, 535] on button "Search" at bounding box center [143, 548] width 146 height 27
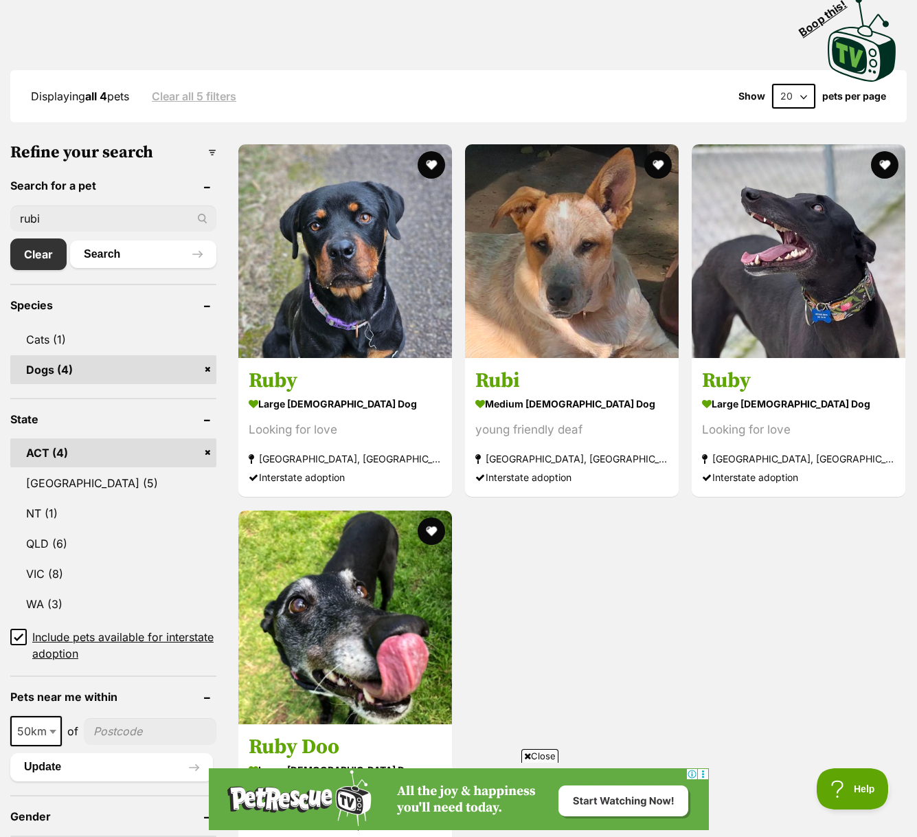
scroll to position [317, 0]
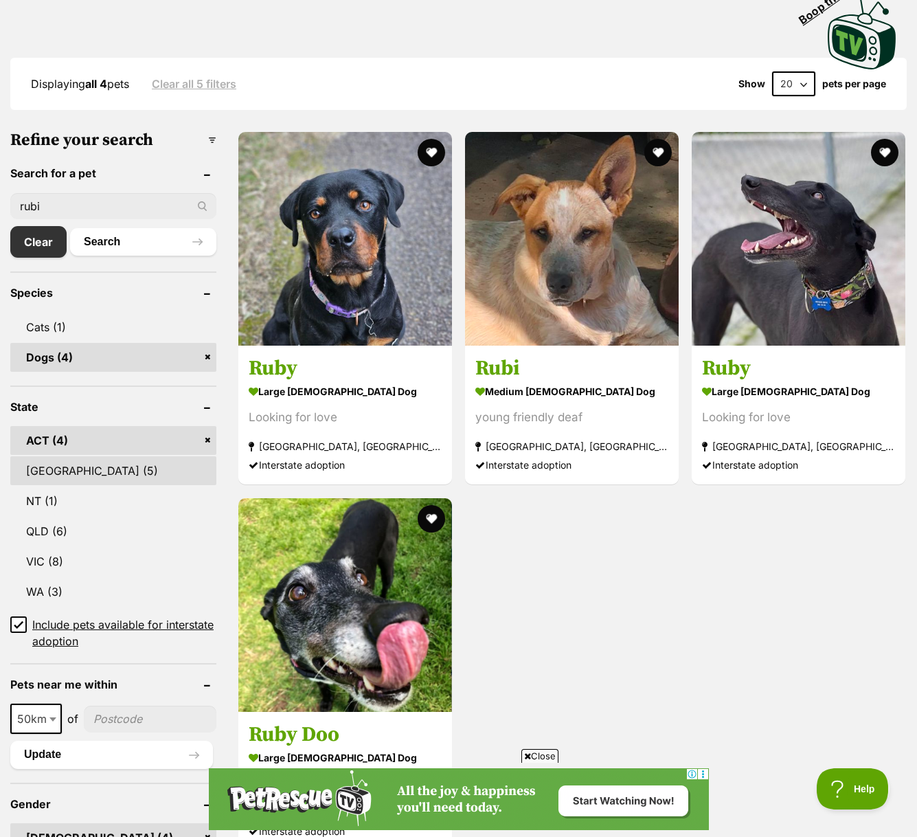
click at [120, 475] on link "NSW (5)" at bounding box center [113, 470] width 206 height 29
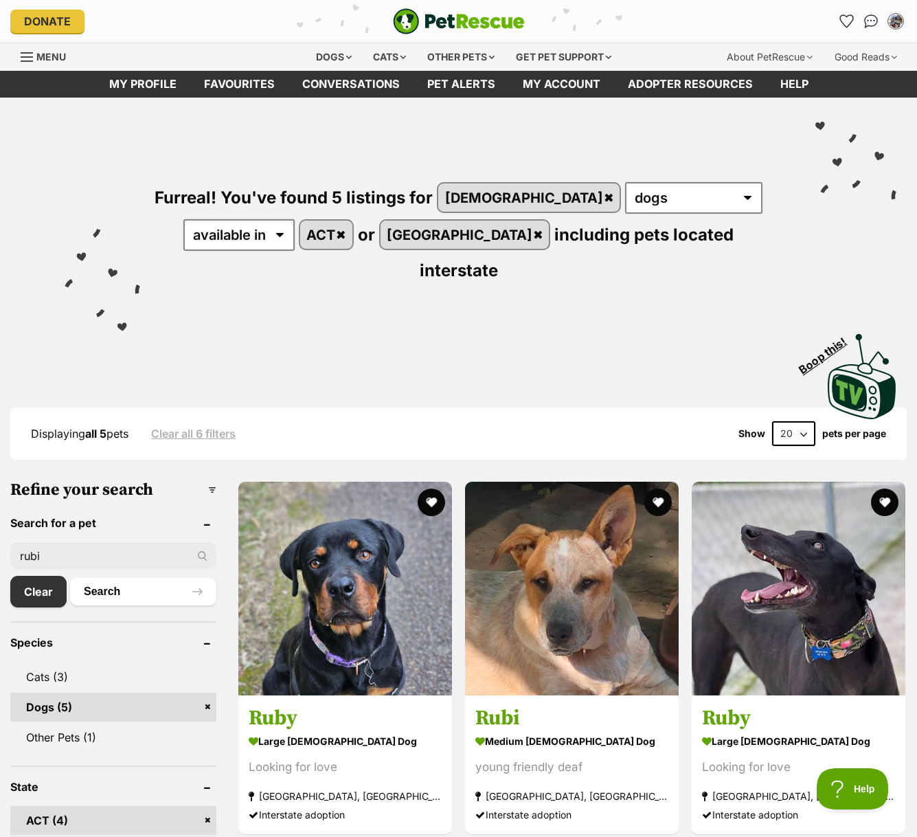
drag, startPoint x: 57, startPoint y: 517, endPoint x: -14, endPoint y: 507, distance: 72.2
click at [10, 543] on input "rubi" at bounding box center [113, 556] width 206 height 26
drag, startPoint x: 64, startPoint y: 532, endPoint x: -15, endPoint y: 516, distance: 80.7
click at [10, 543] on input "rubi" at bounding box center [113, 556] width 206 height 26
type input "[PERSON_NAME]"
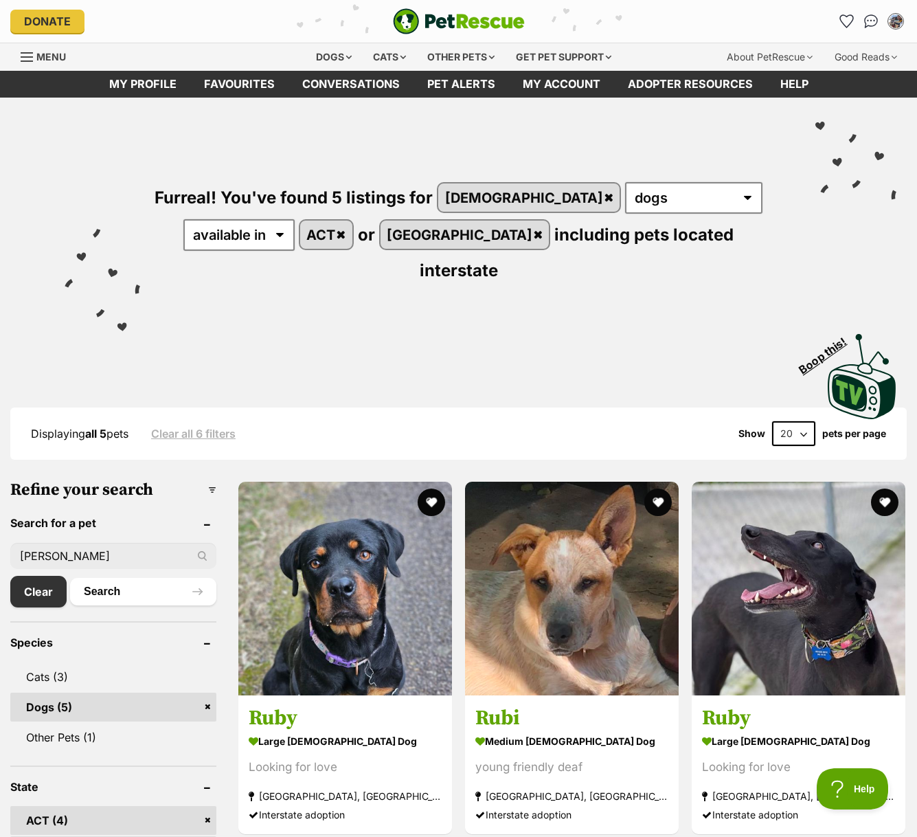
click at [70, 578] on button "Search" at bounding box center [143, 591] width 146 height 27
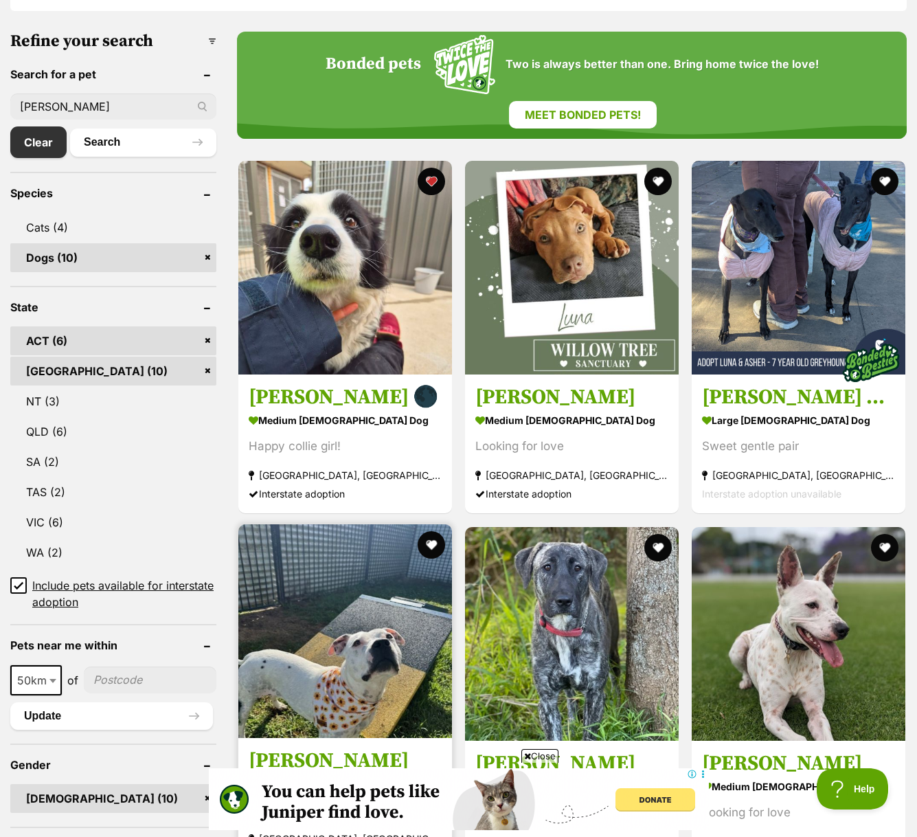
scroll to position [205, 0]
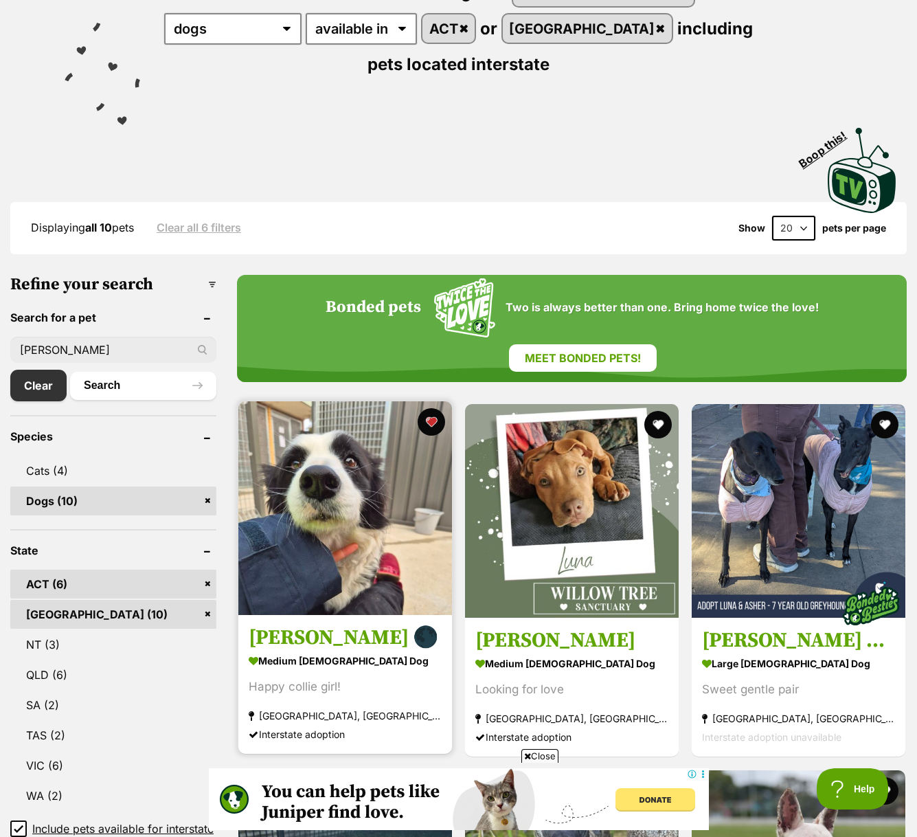
click at [327, 550] on img at bounding box center [345, 508] width 214 height 214
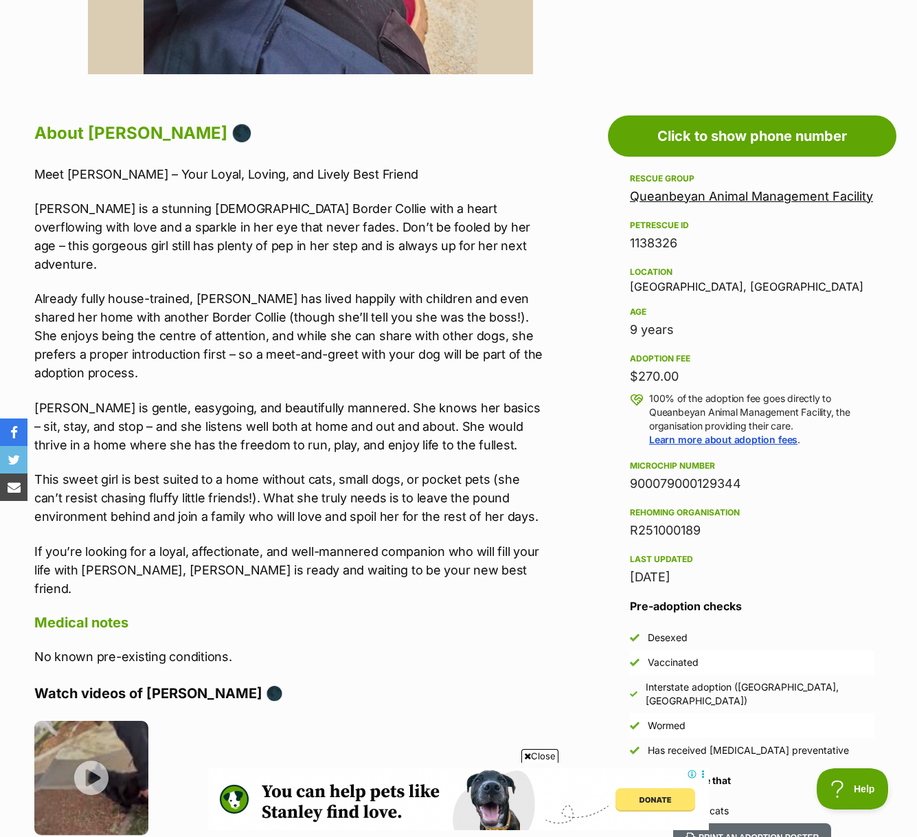
click at [791, 200] on link "Queanbeyan Animal Management Facility" at bounding box center [751, 196] width 243 height 14
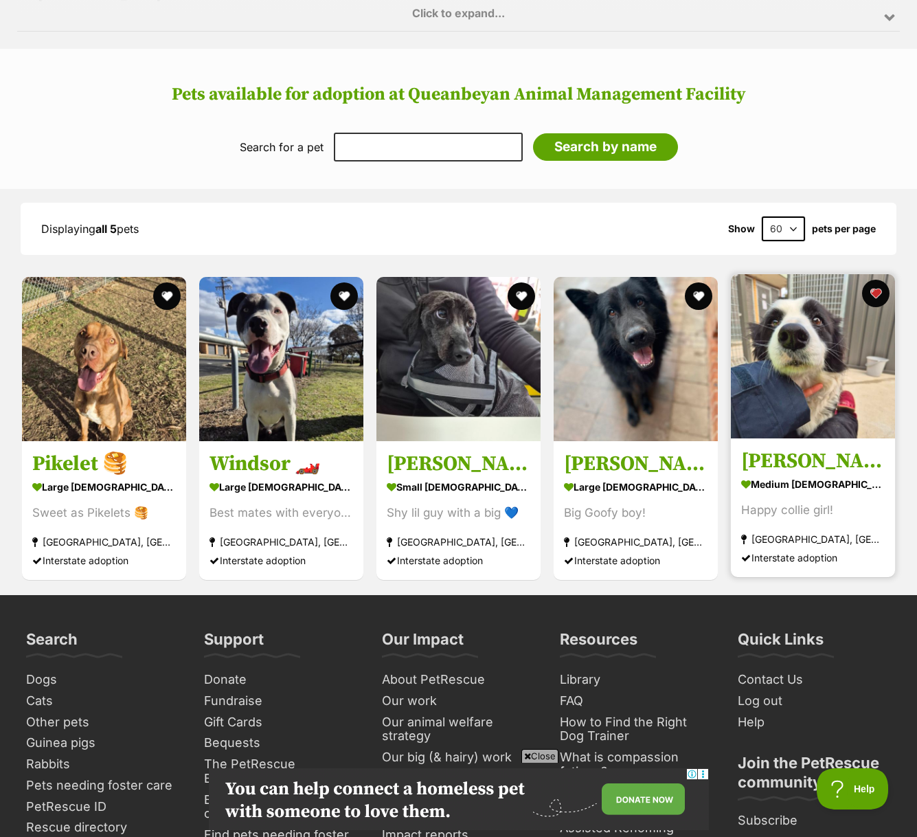
click at [792, 393] on img at bounding box center [813, 356] width 164 height 164
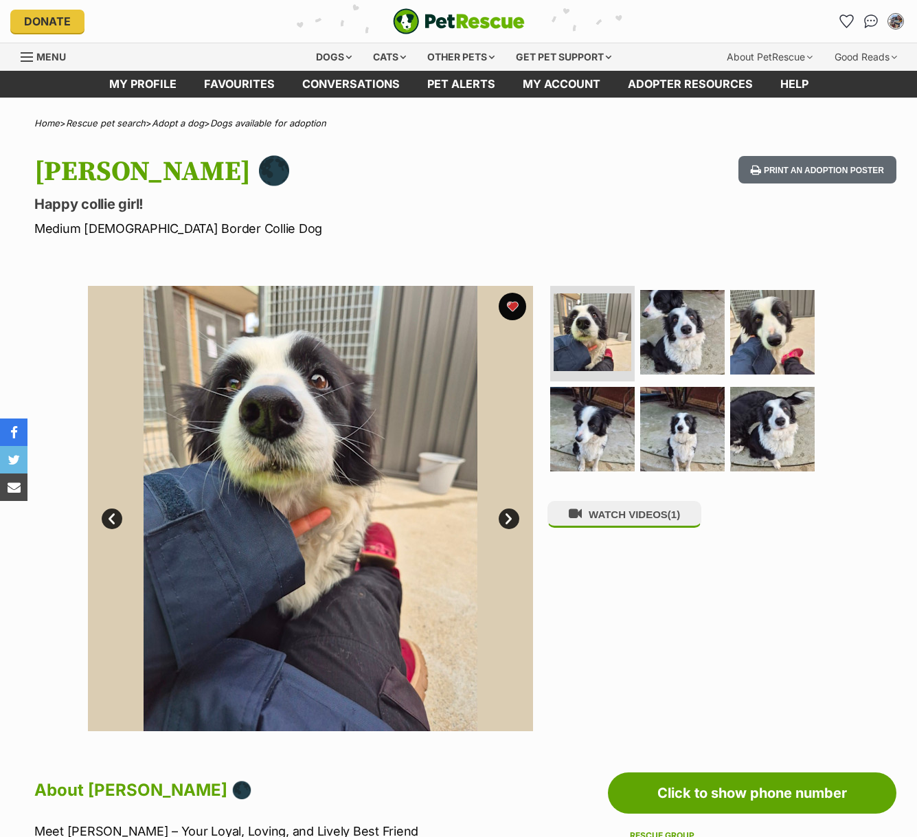
click at [512, 521] on link "Next" at bounding box center [509, 518] width 21 height 21
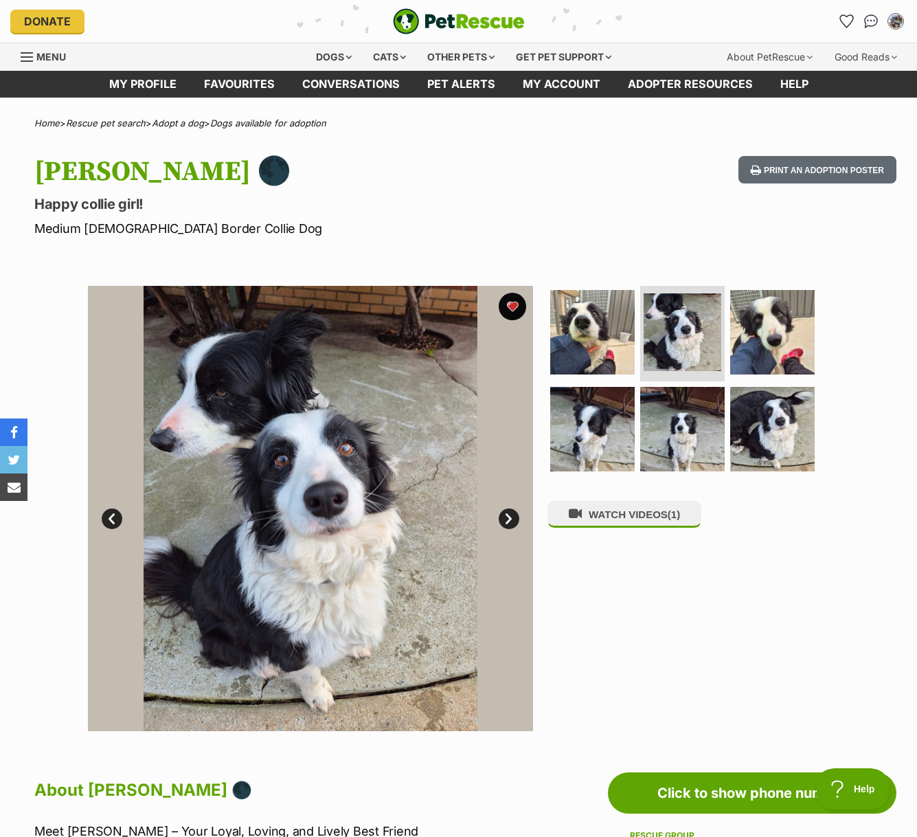
click at [512, 521] on link "Next" at bounding box center [509, 518] width 21 height 21
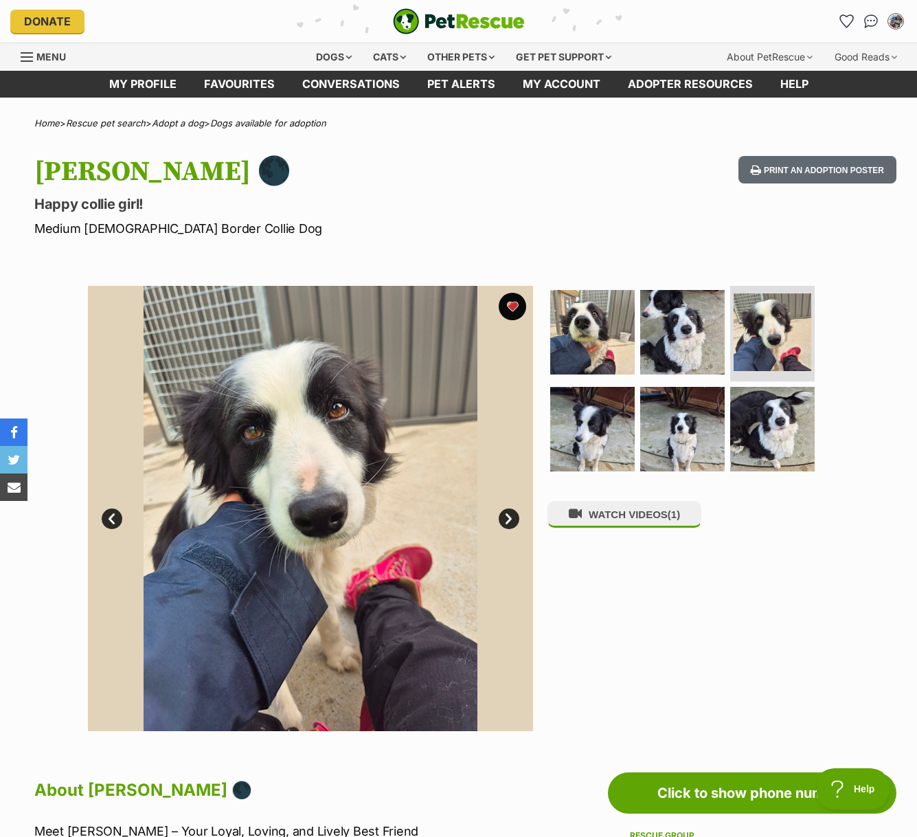
click at [512, 521] on link "Next" at bounding box center [509, 518] width 21 height 21
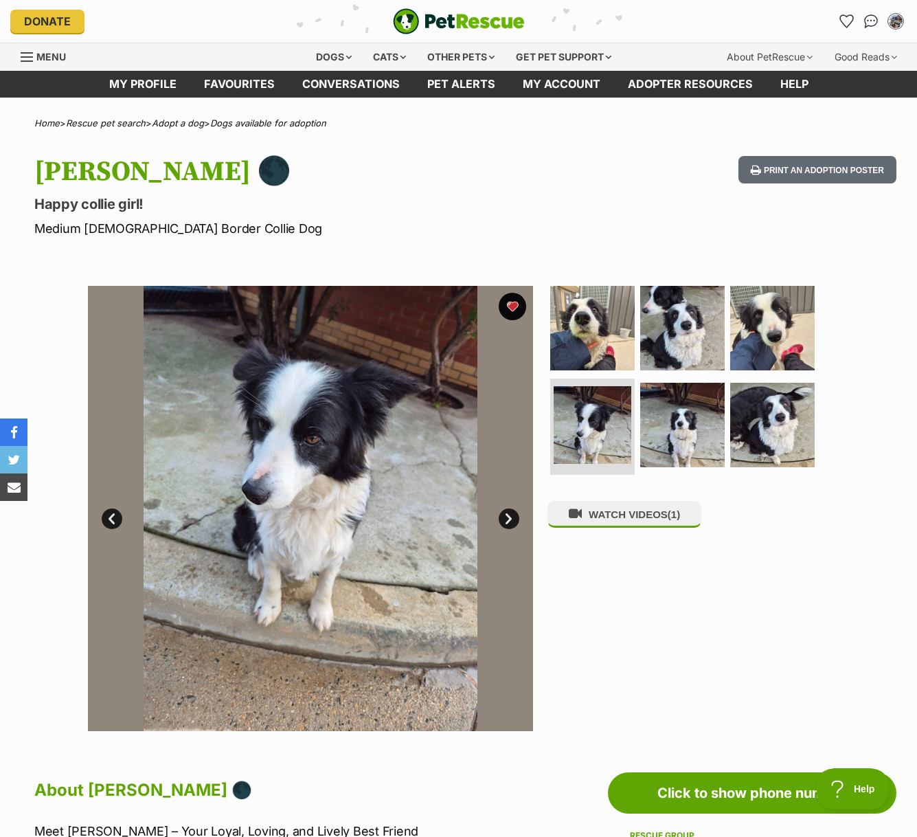
click at [512, 521] on link "Next" at bounding box center [509, 518] width 21 height 21
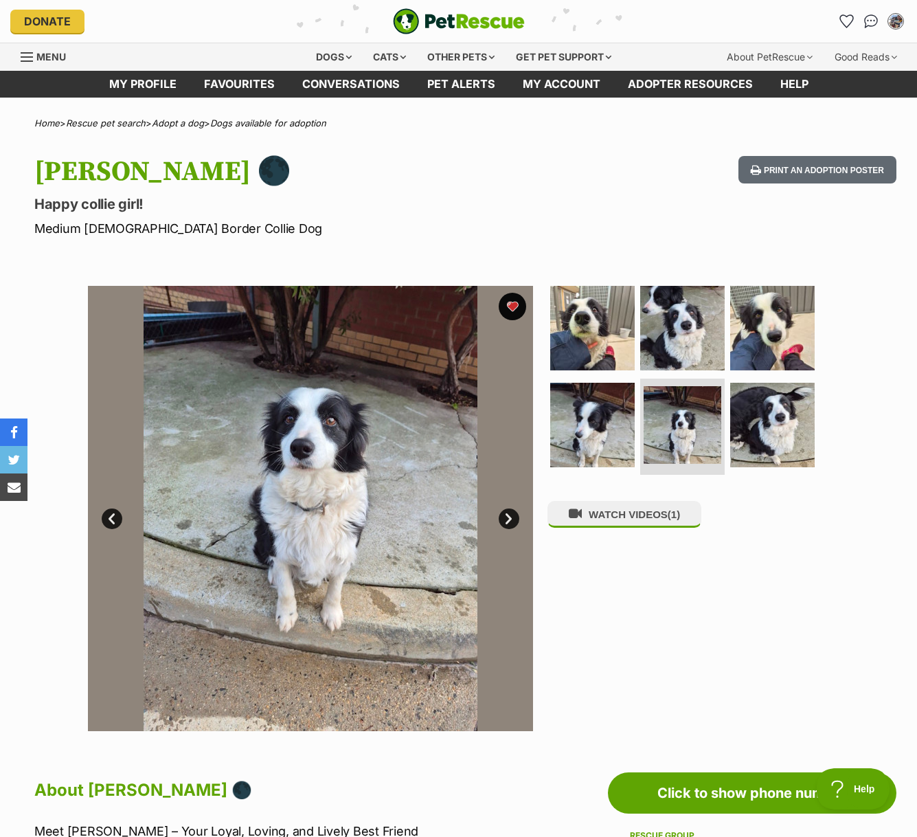
click at [512, 521] on link "Next" at bounding box center [509, 518] width 21 height 21
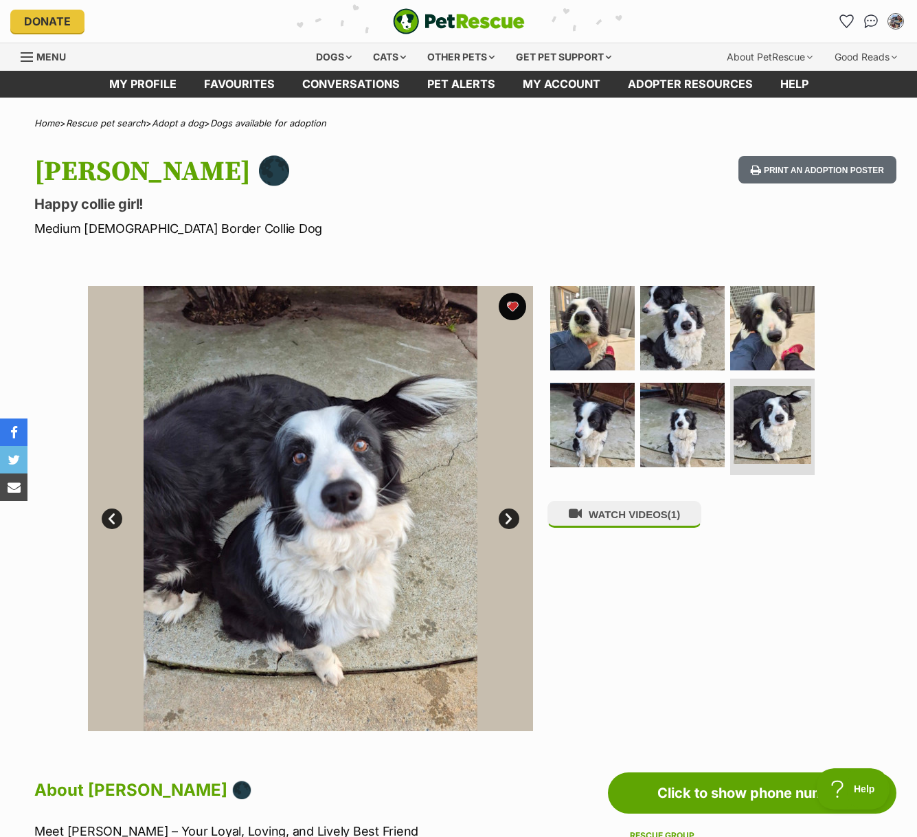
click at [512, 521] on link "Next" at bounding box center [509, 518] width 21 height 21
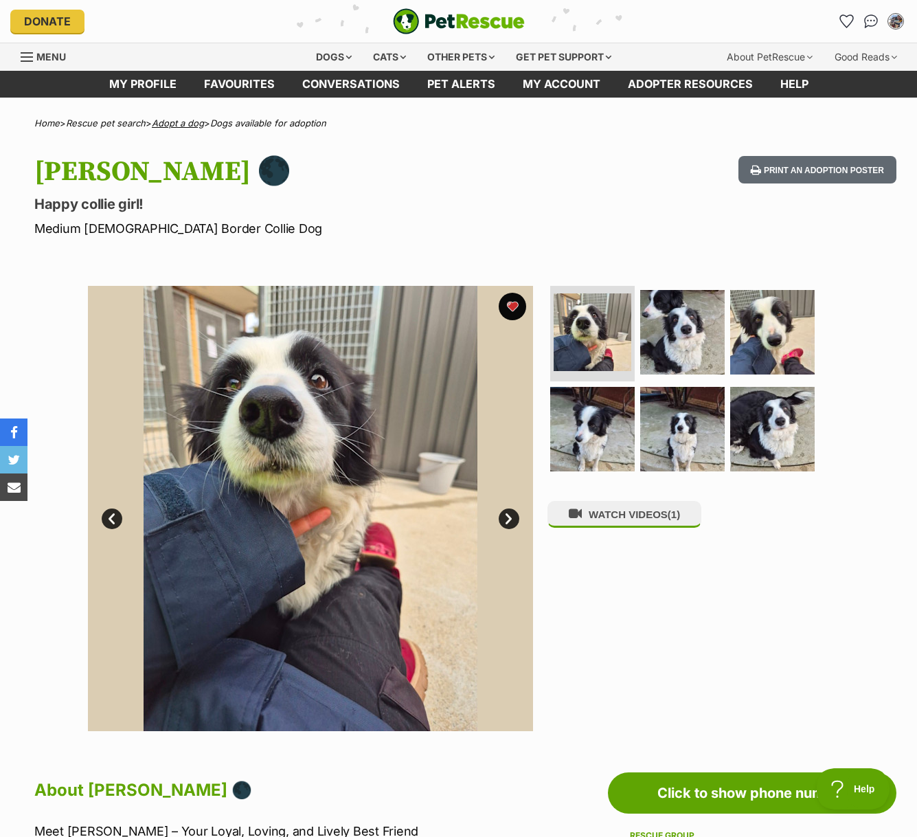
click at [193, 123] on link "Adopt a dog" at bounding box center [178, 122] width 52 height 11
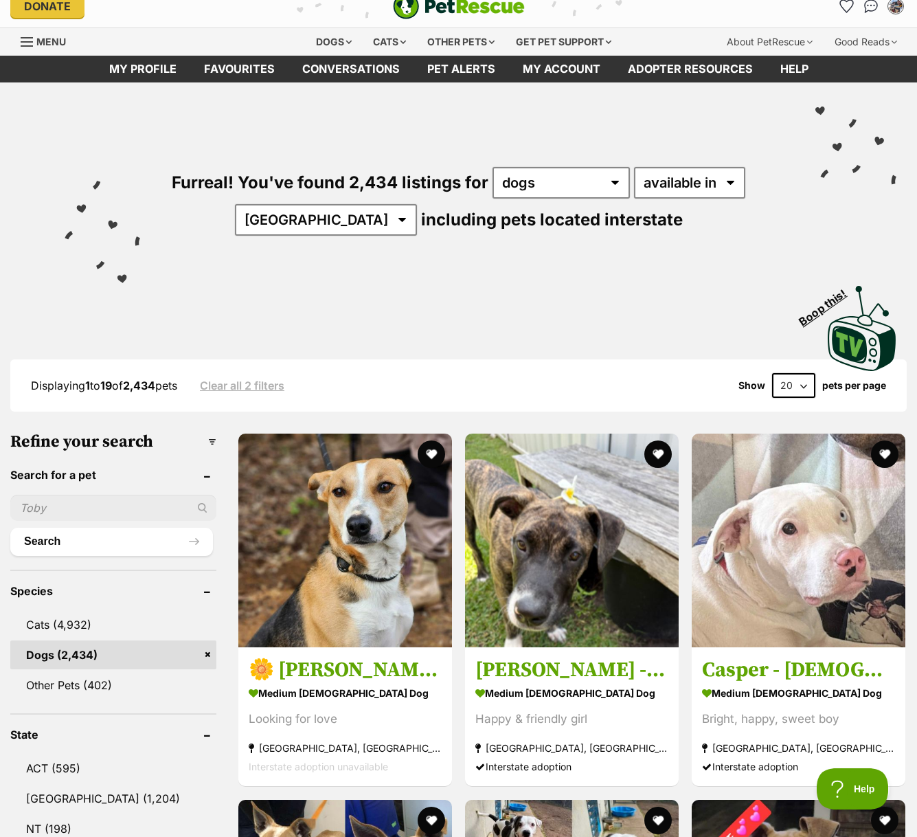
click at [80, 509] on input "text" at bounding box center [113, 507] width 206 height 26
type input "ruby"
click at [10, 527] on button "Search" at bounding box center [111, 540] width 203 height 27
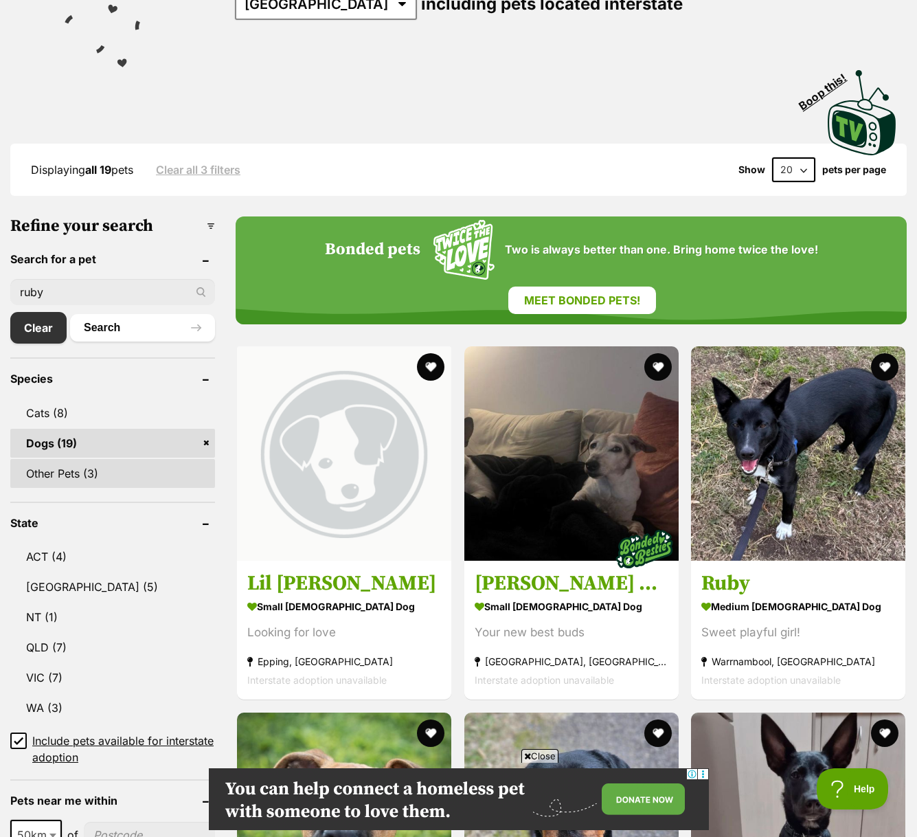
scroll to position [219, 0]
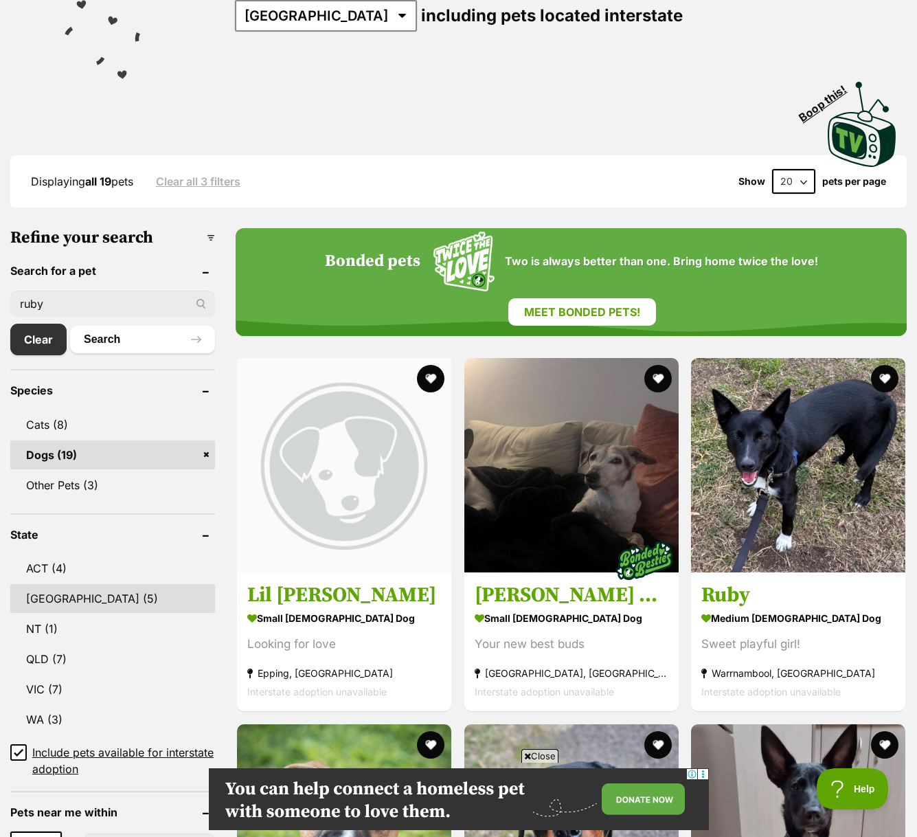
click at [86, 589] on link "[GEOGRAPHIC_DATA] (5)" at bounding box center [112, 598] width 205 height 29
